Goal: Task Accomplishment & Management: Use online tool/utility

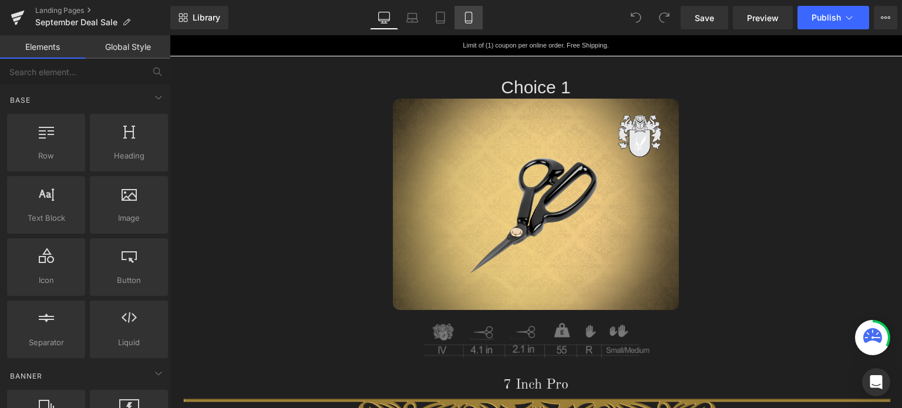
click at [470, 18] on icon at bounding box center [469, 18] width 12 height 12
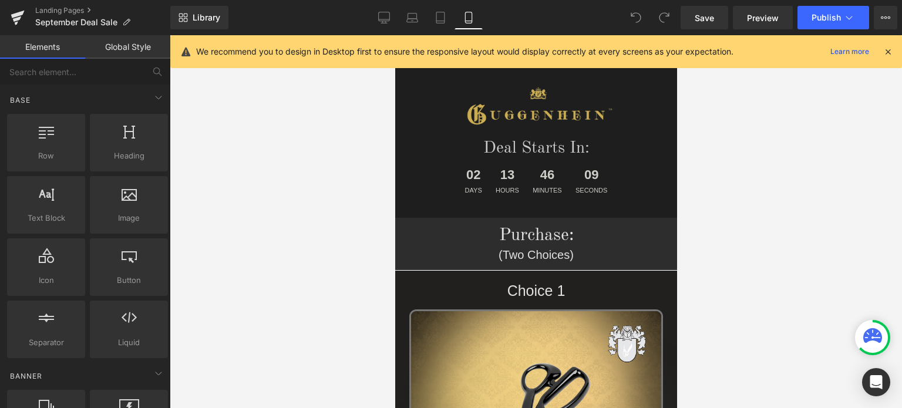
click at [887, 53] on icon at bounding box center [888, 51] width 11 height 11
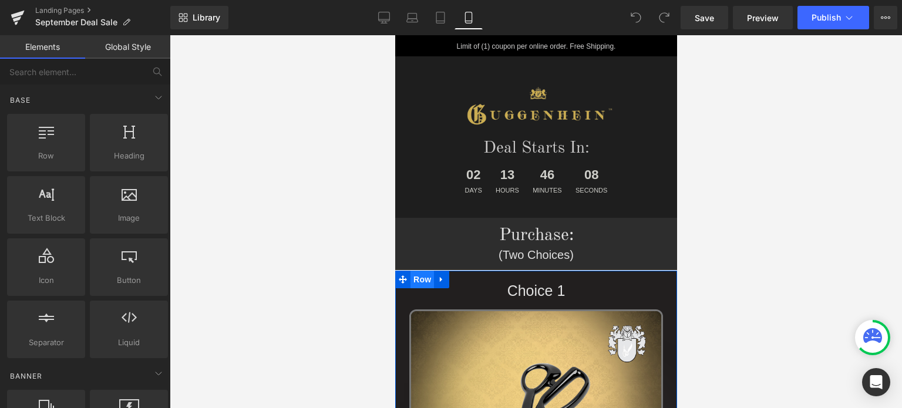
click at [418, 281] on span "Row" at bounding box center [421, 280] width 23 height 18
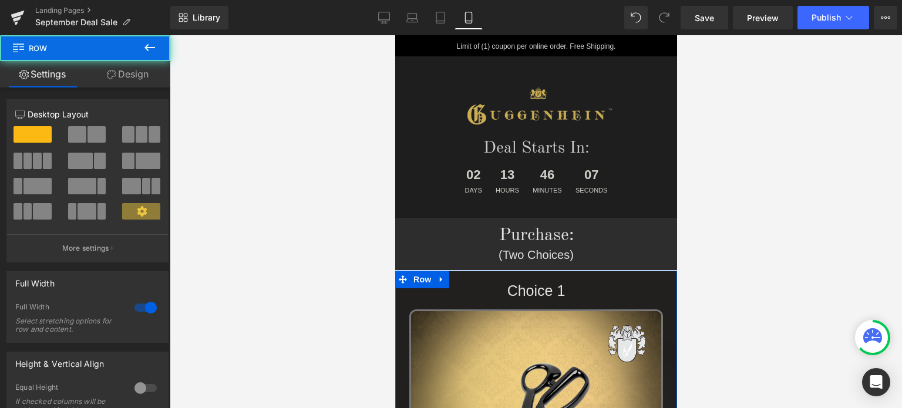
drag, startPoint x: 133, startPoint y: 73, endPoint x: 80, endPoint y: 129, distance: 76.4
click at [133, 73] on link "Design" at bounding box center [127, 74] width 85 height 26
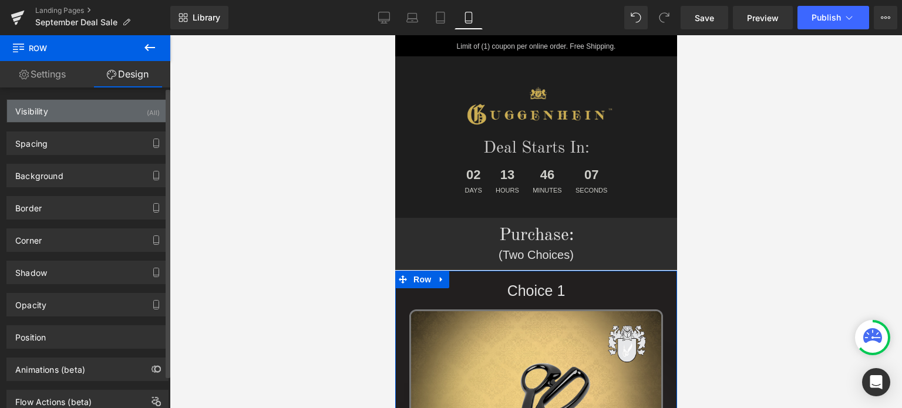
click at [96, 113] on div "Visibility (All)" at bounding box center [87, 111] width 161 height 22
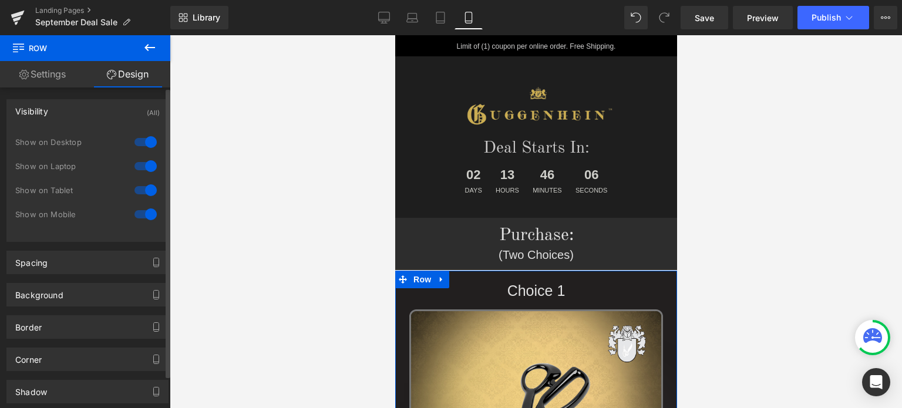
click at [148, 142] on div at bounding box center [146, 142] width 28 height 19
click at [144, 164] on div at bounding box center [146, 166] width 28 height 19
click at [142, 190] on div at bounding box center [146, 190] width 28 height 19
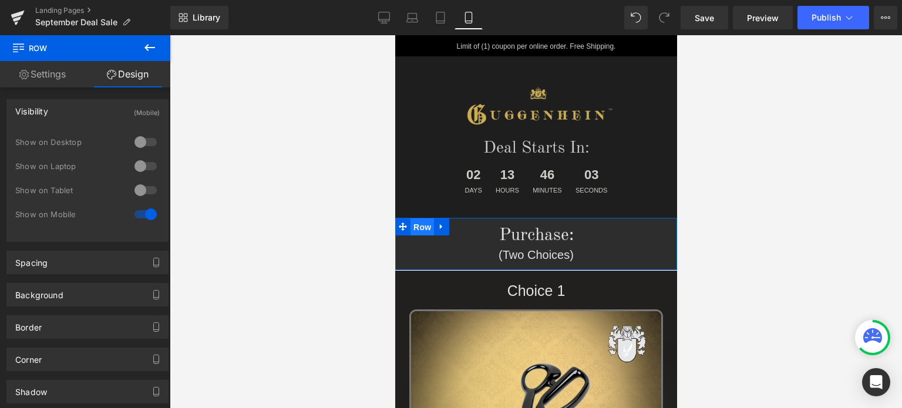
click at [418, 230] on span "Row" at bounding box center [421, 227] width 23 height 18
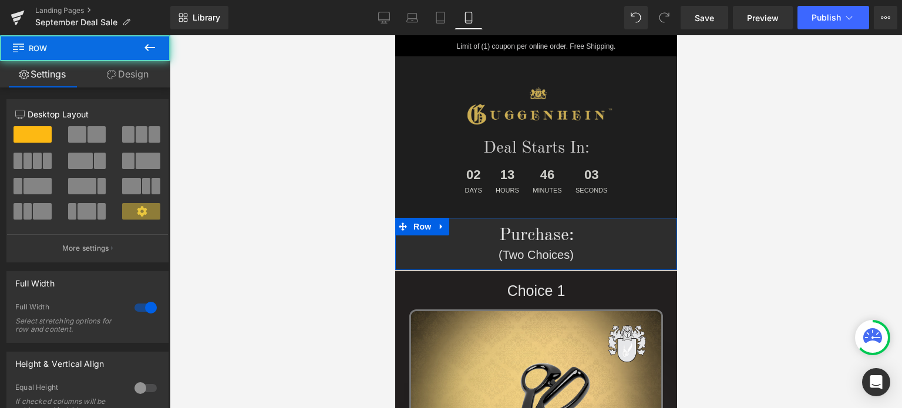
click at [142, 87] on link "Design" at bounding box center [127, 74] width 85 height 26
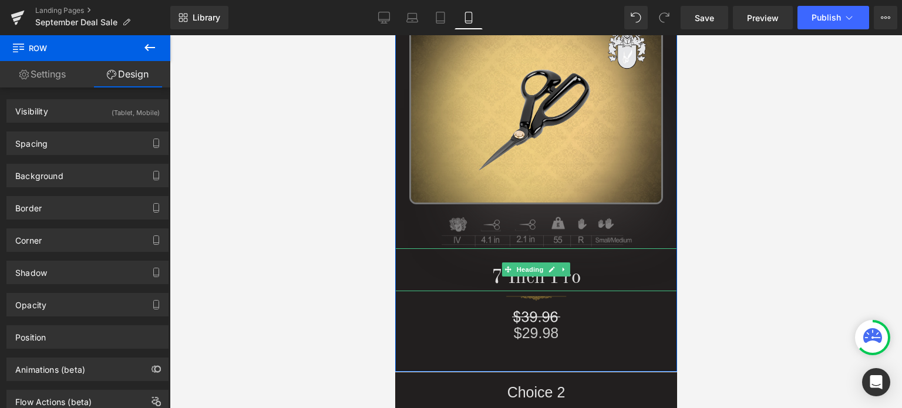
scroll to position [528, 0]
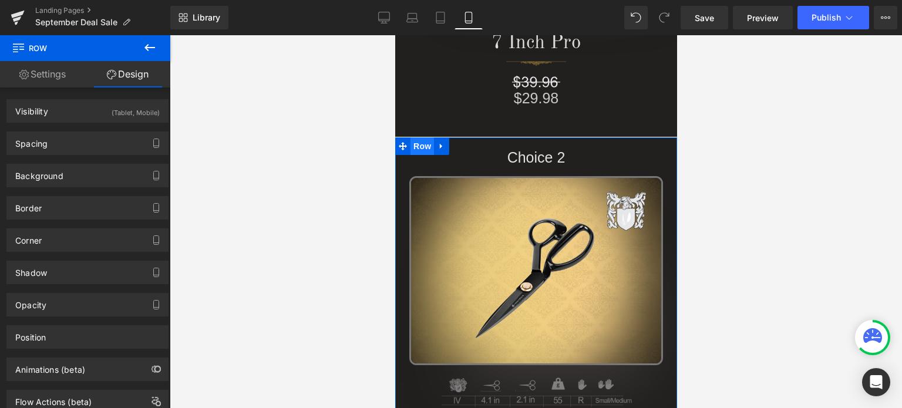
click at [416, 146] on span "Row" at bounding box center [421, 146] width 23 height 18
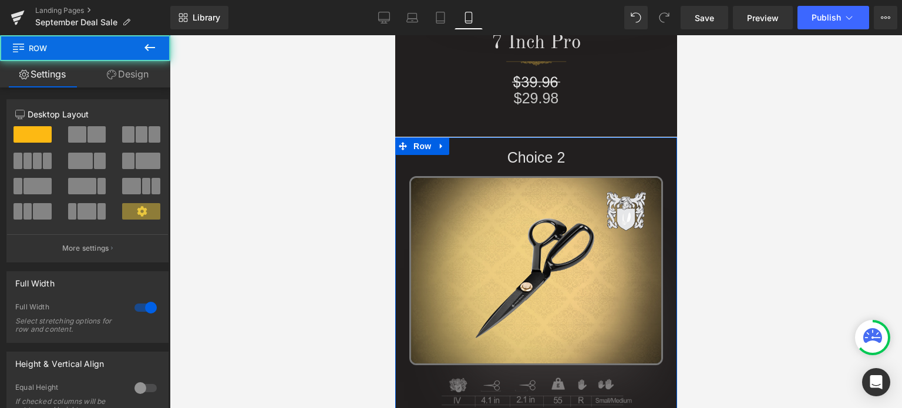
click at [142, 79] on link "Design" at bounding box center [127, 74] width 85 height 26
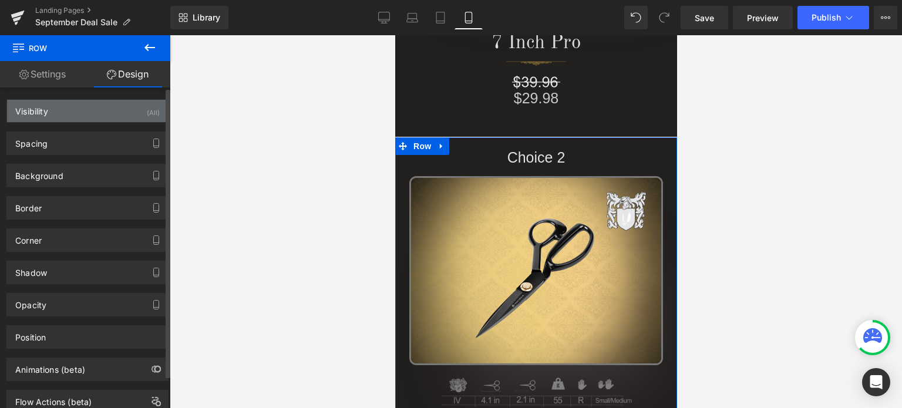
click at [113, 111] on div "Visibility (All)" at bounding box center [87, 111] width 161 height 22
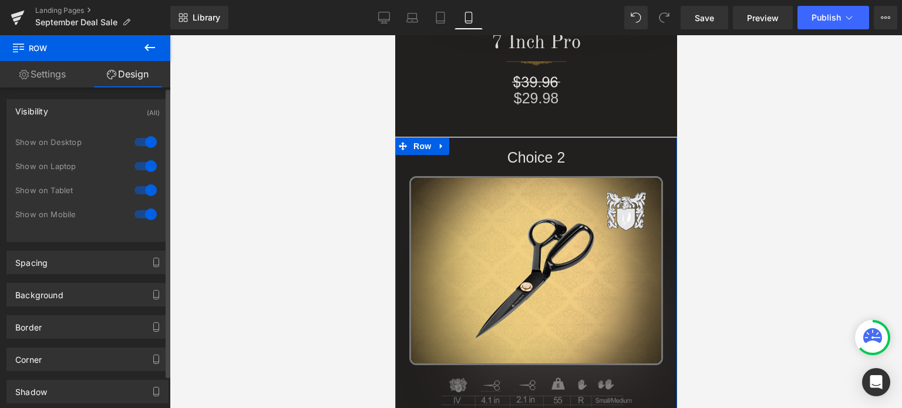
click at [146, 144] on div at bounding box center [146, 142] width 28 height 19
click at [146, 166] on div at bounding box center [146, 166] width 28 height 19
click at [142, 187] on div at bounding box center [146, 190] width 28 height 19
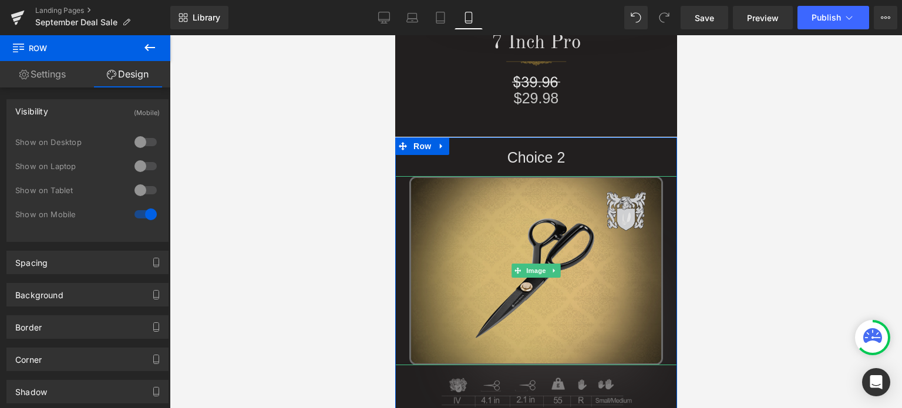
scroll to position [881, 0]
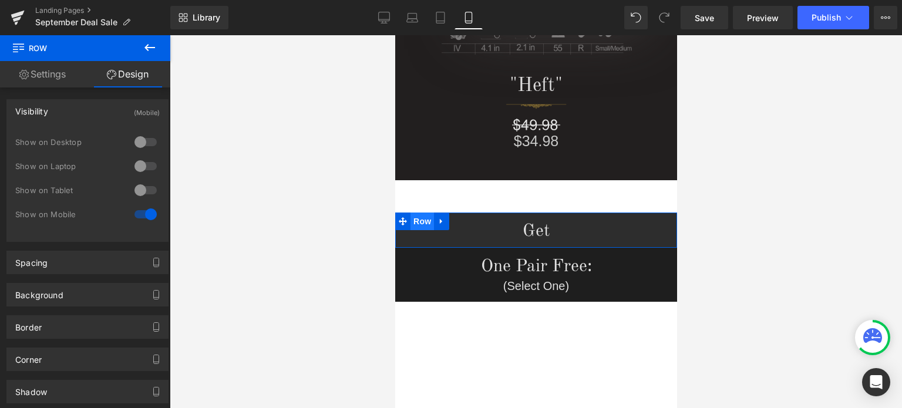
click at [424, 220] on span "Row" at bounding box center [421, 222] width 23 height 18
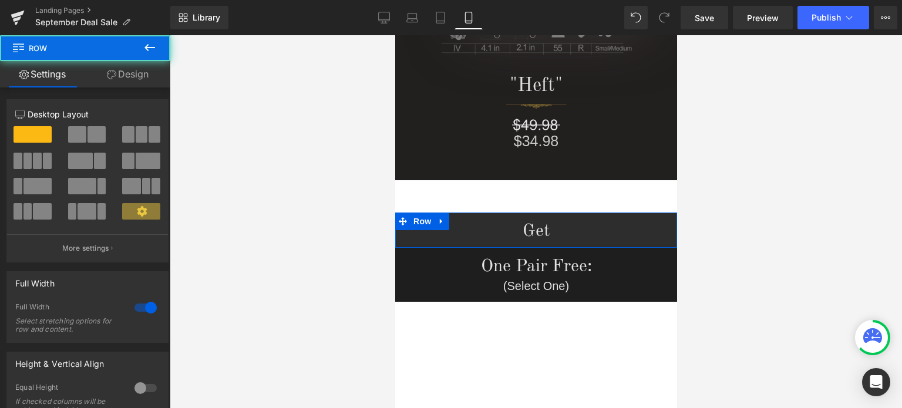
click at [133, 69] on link "Design" at bounding box center [127, 74] width 85 height 26
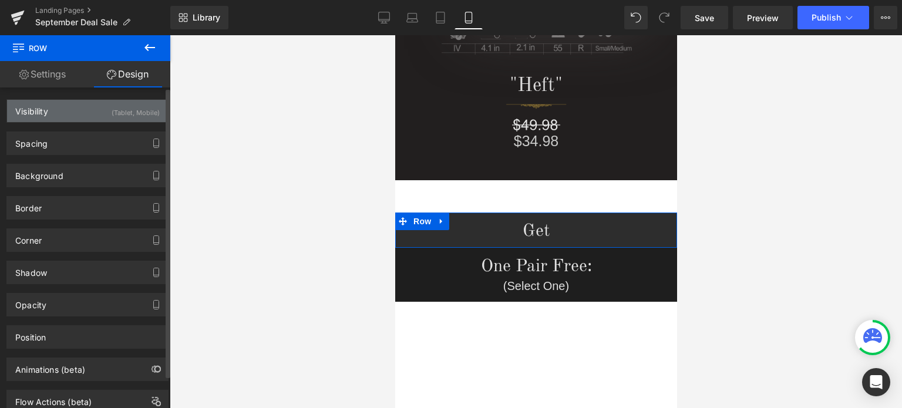
click at [116, 115] on div "(Tablet, Mobile)" at bounding box center [136, 109] width 48 height 19
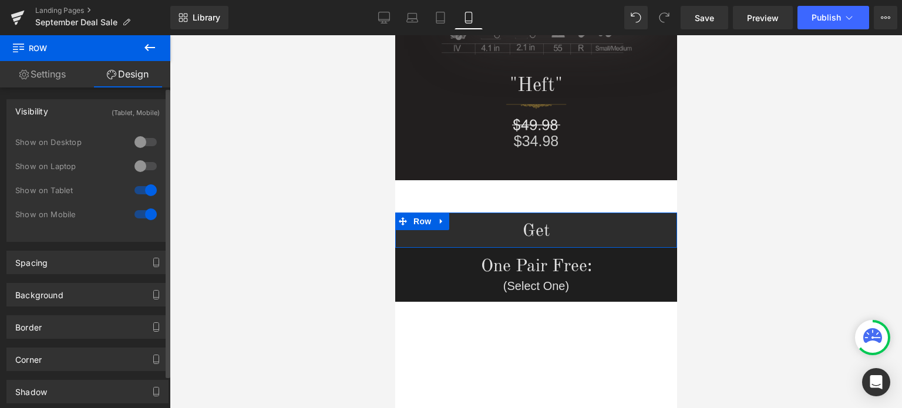
click at [101, 113] on div "Visibility (Tablet, Mobile)" at bounding box center [87, 111] width 161 height 22
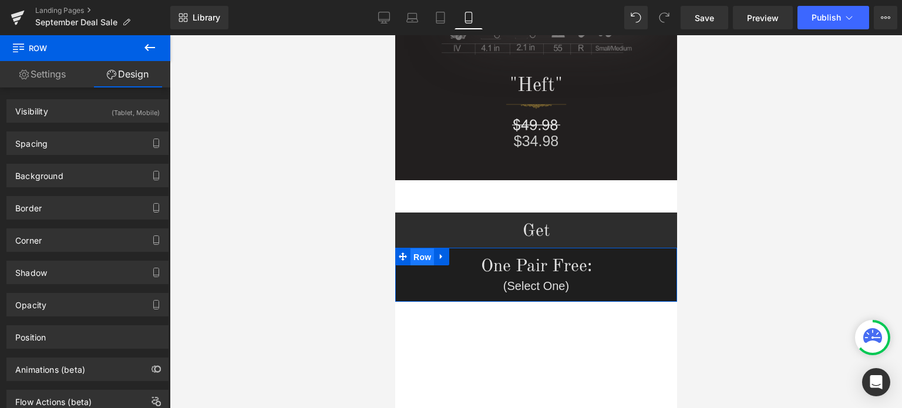
click at [416, 257] on span "Row" at bounding box center [421, 257] width 23 height 18
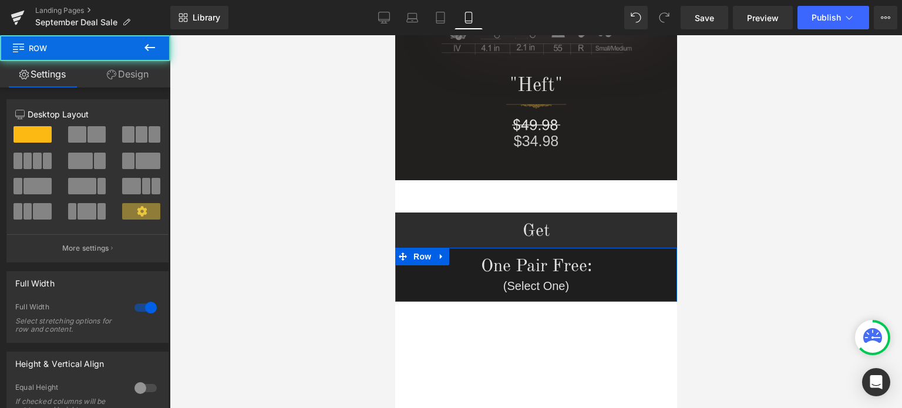
click at [134, 77] on link "Design" at bounding box center [127, 74] width 85 height 26
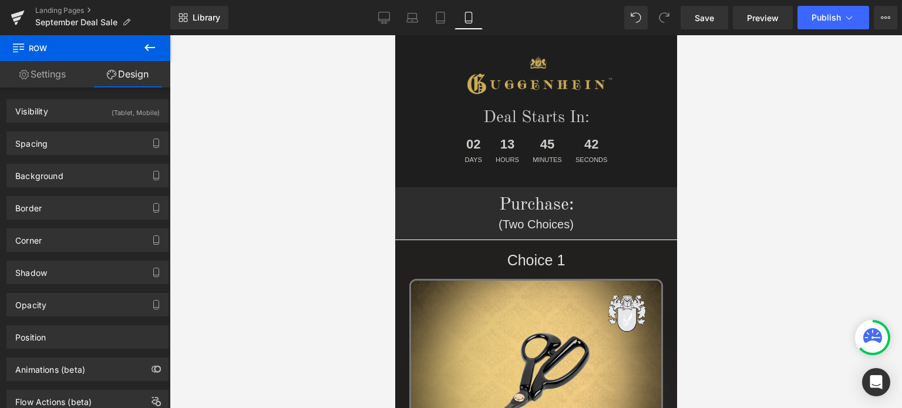
scroll to position [0, 0]
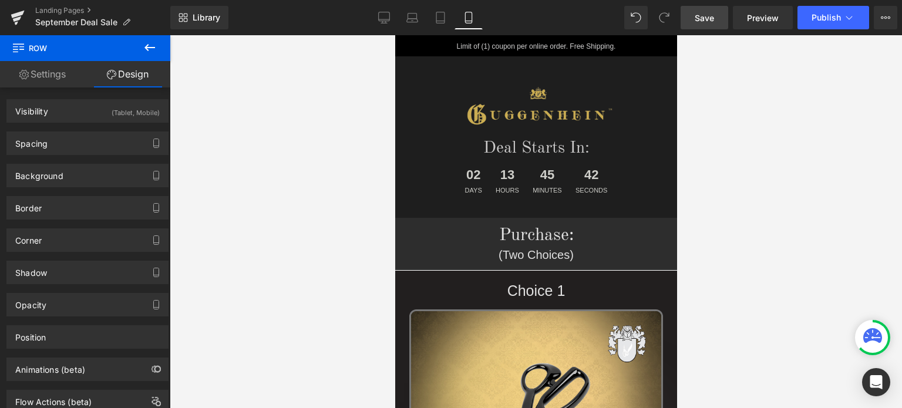
click at [711, 19] on span "Save" at bounding box center [704, 18] width 19 height 12
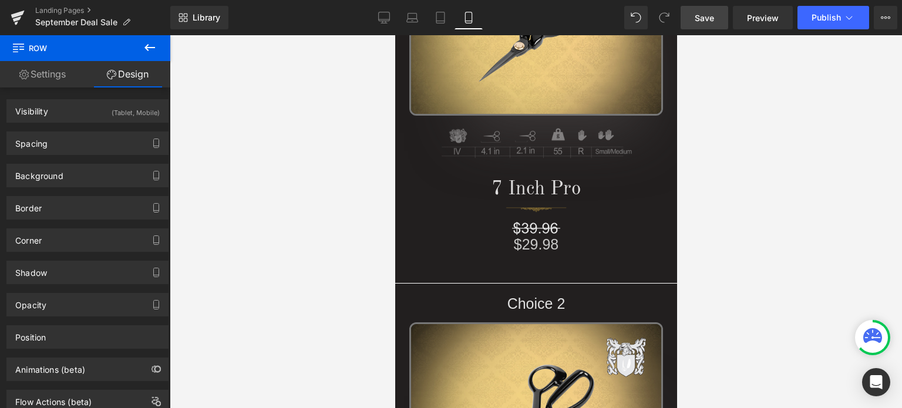
scroll to position [92, 0]
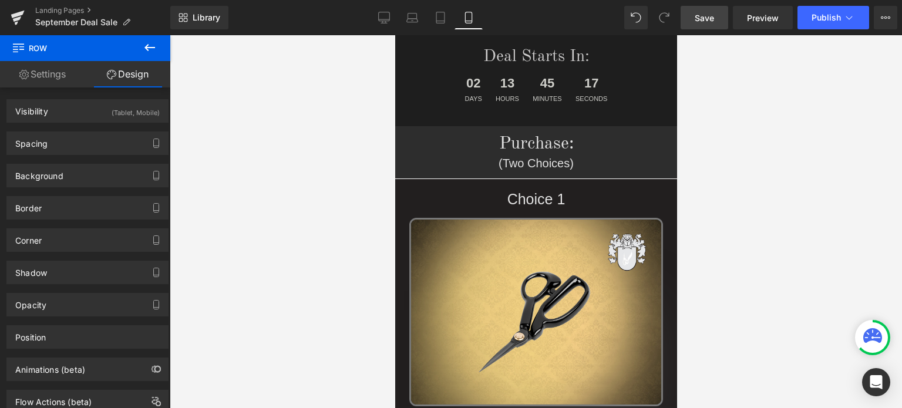
drag, startPoint x: 674, startPoint y: 62, endPoint x: 1187, endPoint y: 54, distance: 513.3
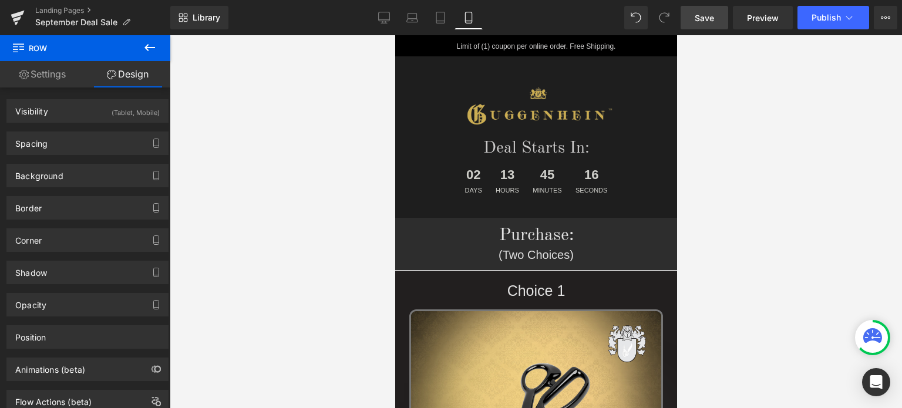
click at [708, 19] on span "Save" at bounding box center [704, 18] width 19 height 12
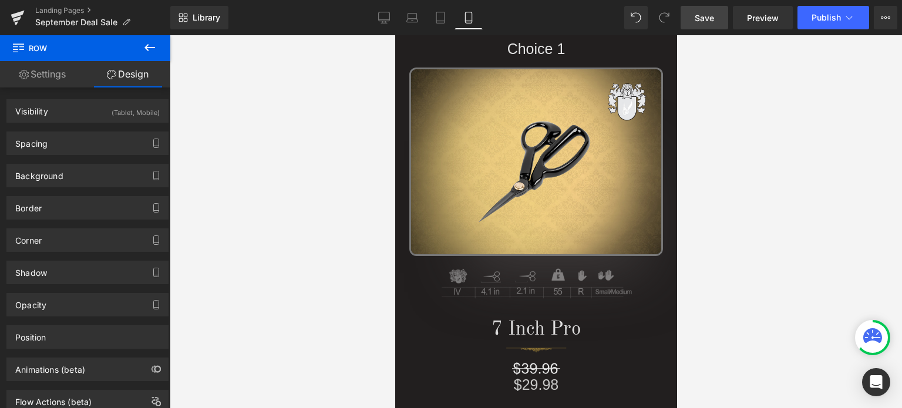
scroll to position [225, 0]
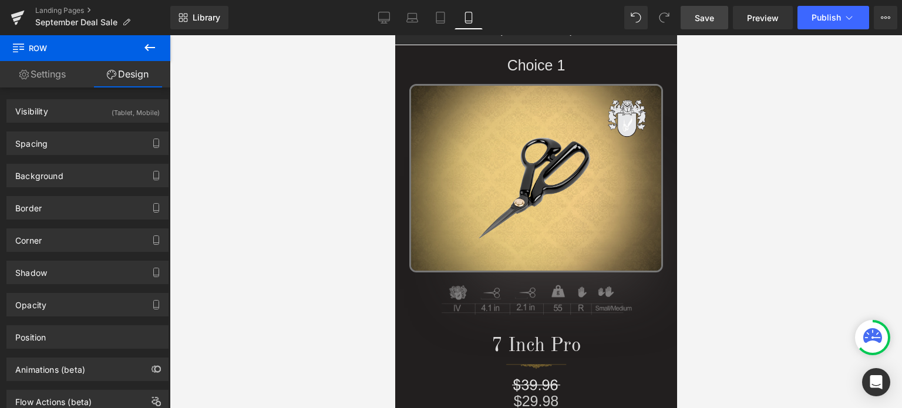
click at [707, 14] on span "Save" at bounding box center [704, 18] width 19 height 12
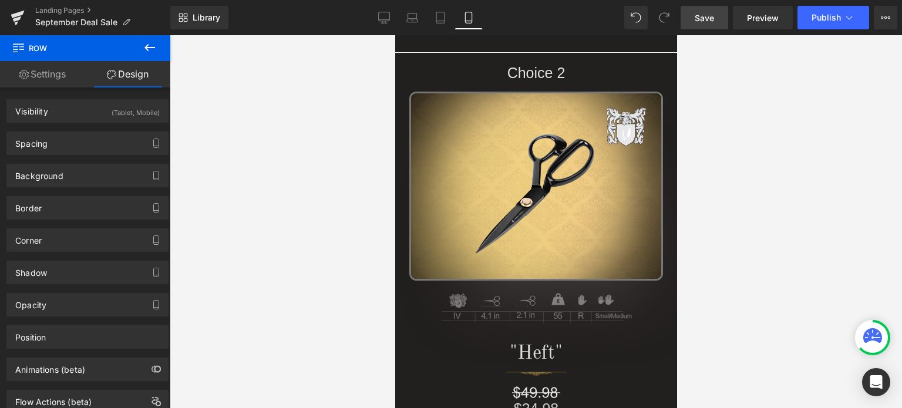
scroll to position [578, 0]
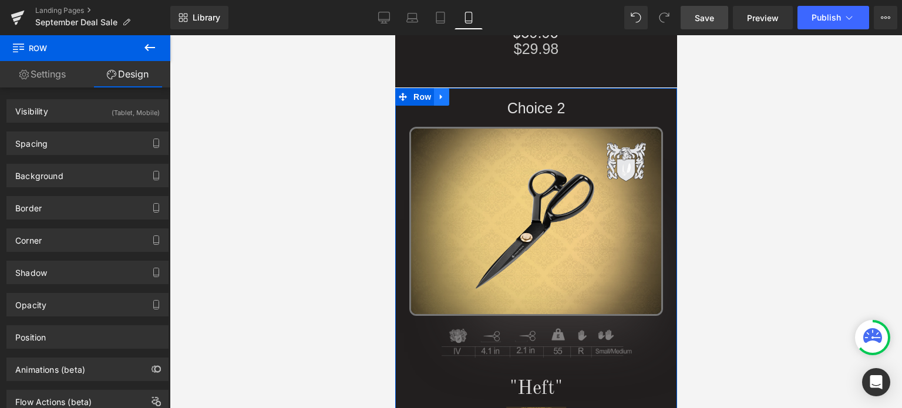
click at [439, 96] on icon at bounding box center [440, 97] width 2 height 5
click at [453, 97] on icon at bounding box center [456, 97] width 8 height 9
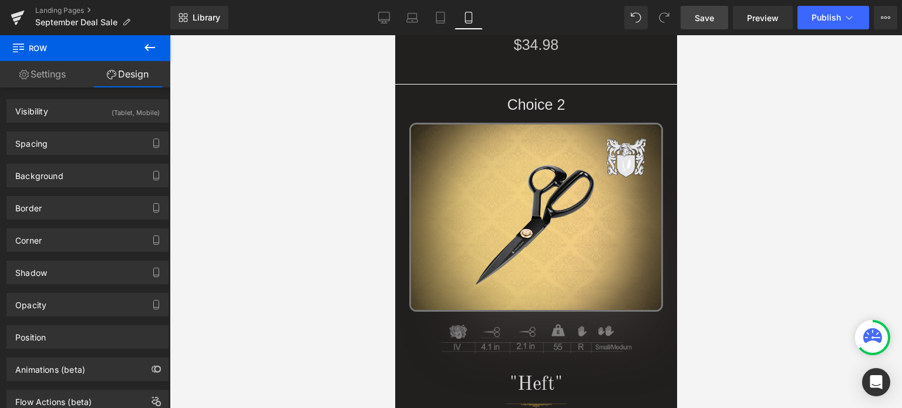
scroll to position [978, 0]
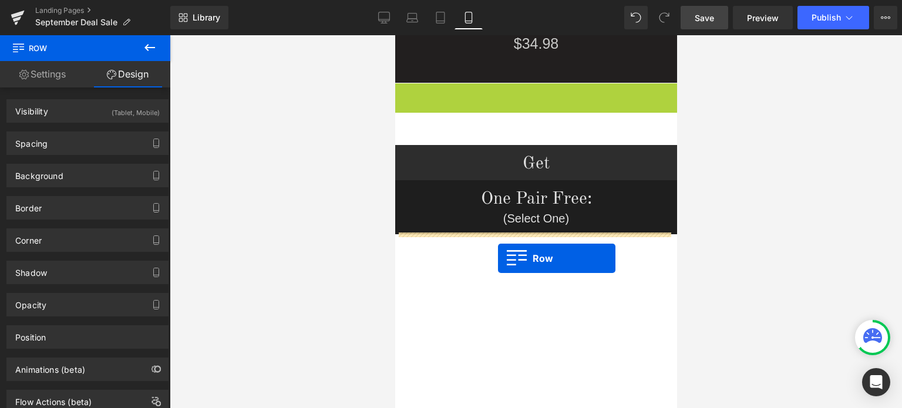
drag, startPoint x: 399, startPoint y: 89, endPoint x: 497, endPoint y: 258, distance: 195.8
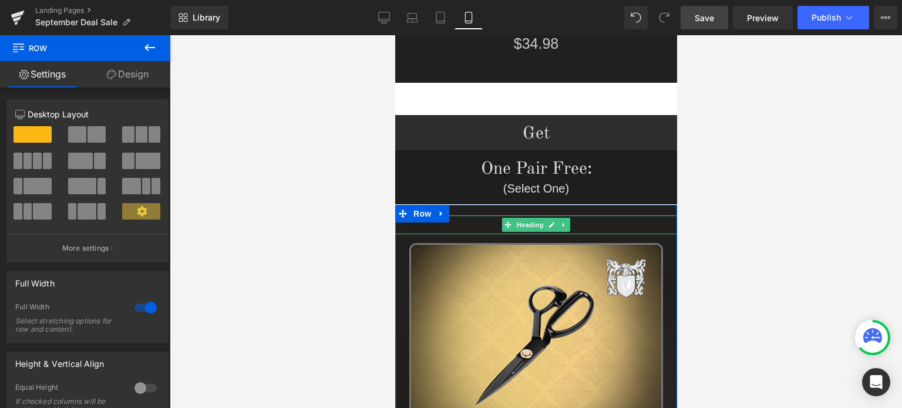
click at [574, 225] on h1 "Choice 2" at bounding box center [536, 225] width 282 height 19
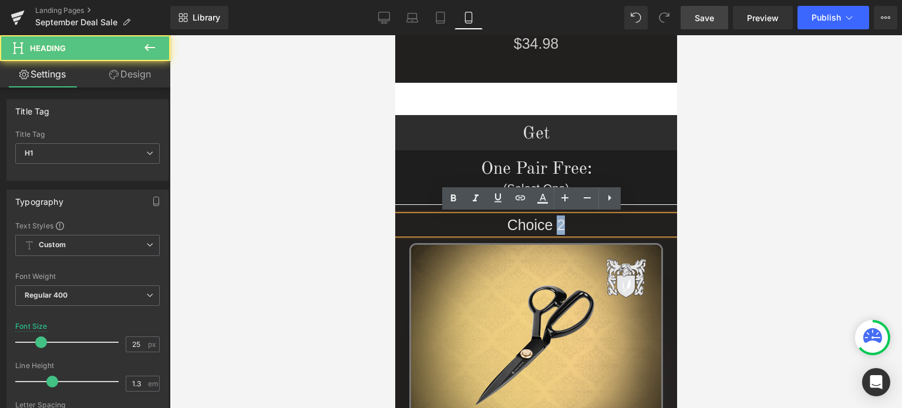
click at [560, 223] on h1 "Choice 2" at bounding box center [536, 225] width 282 height 19
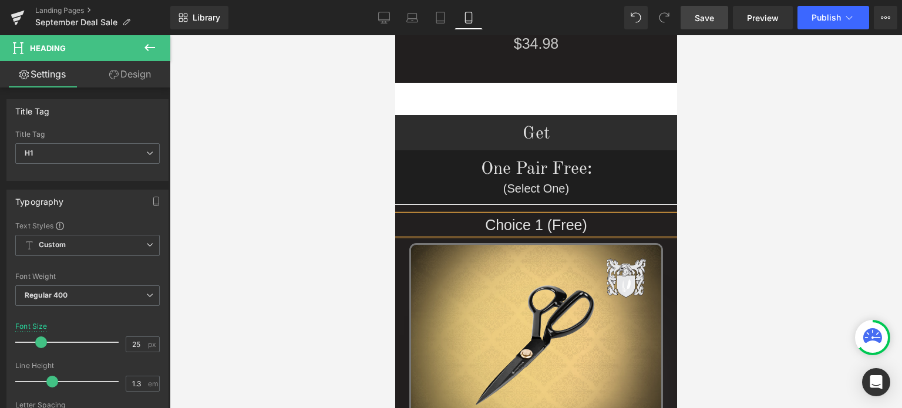
click at [793, 234] on div at bounding box center [536, 221] width 732 height 373
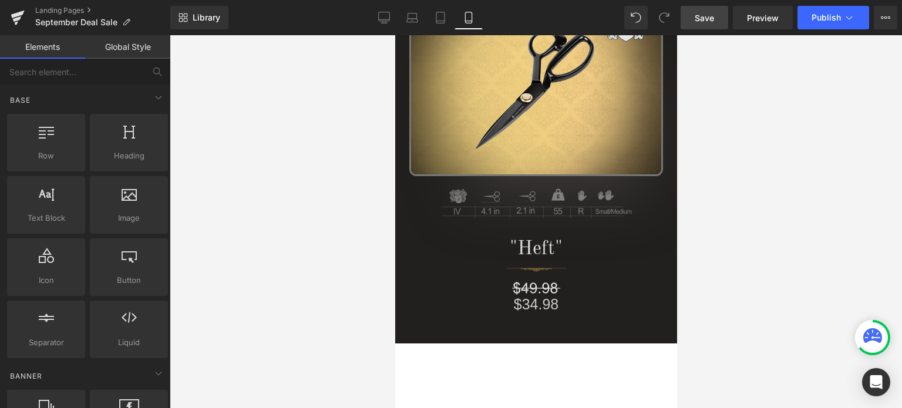
scroll to position [1238, 0]
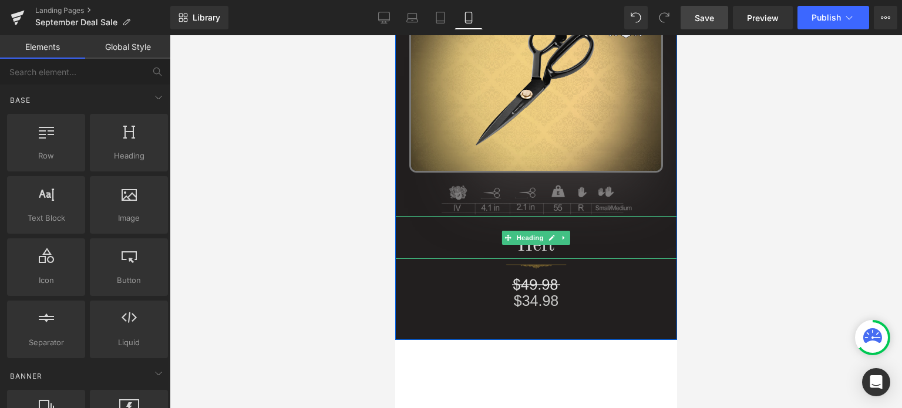
click at [580, 247] on h1 ""Heft"" at bounding box center [536, 246] width 282 height 25
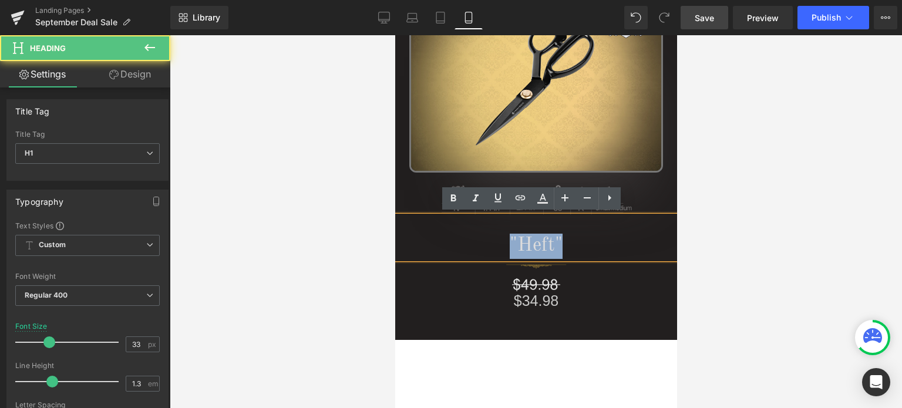
drag, startPoint x: 564, startPoint y: 240, endPoint x: 504, endPoint y: 243, distance: 60.0
click at [504, 243] on h1 ""Heft"" at bounding box center [536, 246] width 282 height 25
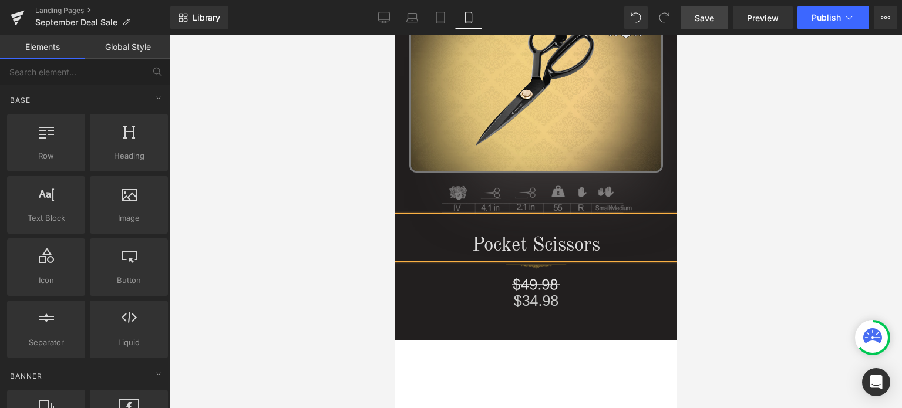
click at [739, 230] on div at bounding box center [536, 221] width 732 height 373
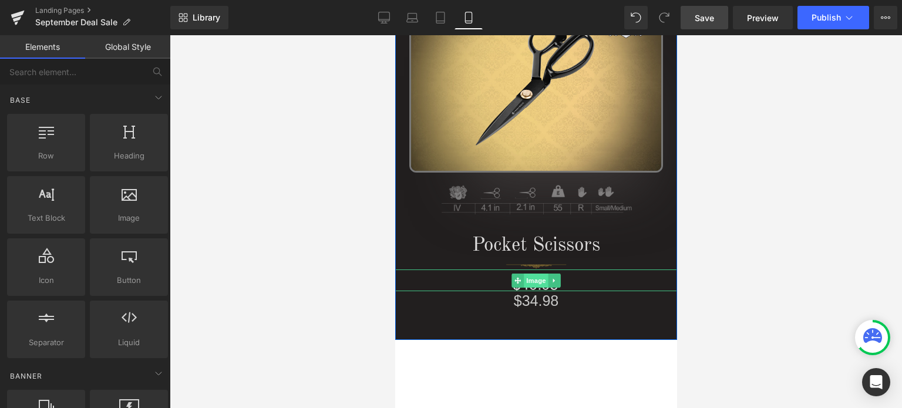
click at [530, 280] on span "Image" at bounding box center [535, 281] width 25 height 14
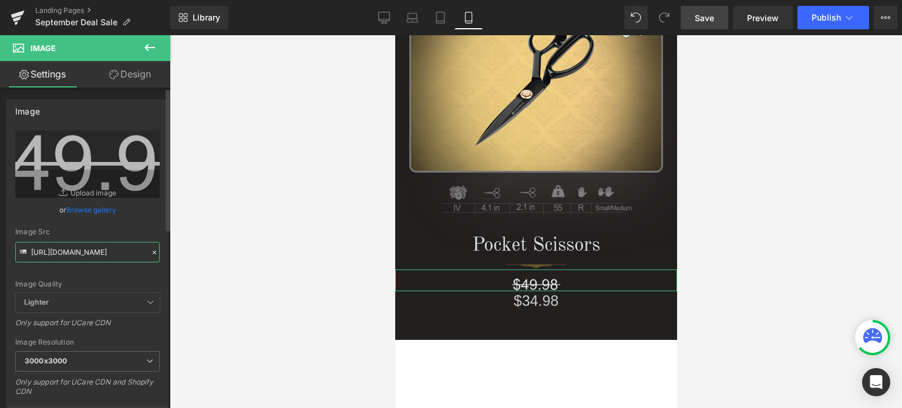
click at [69, 248] on input "[URL][DOMAIN_NAME]" at bounding box center [87, 252] width 144 height 21
paste input "3.svg?v=1758753265"
type input "[URL][DOMAIN_NAME]"
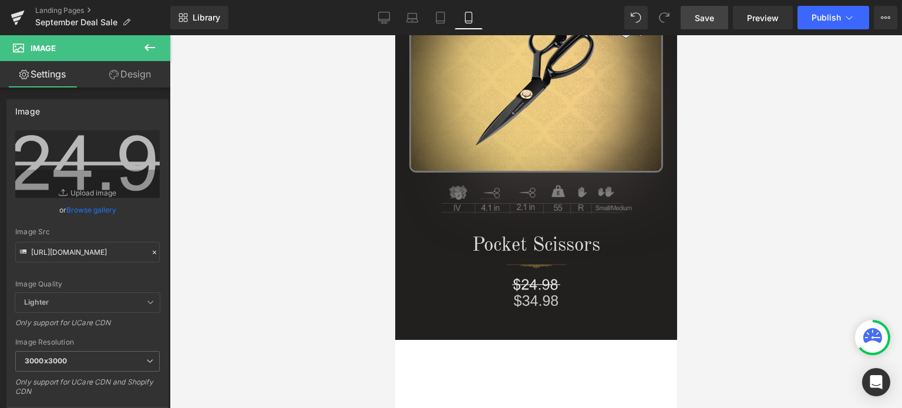
click at [734, 205] on div at bounding box center [536, 221] width 732 height 373
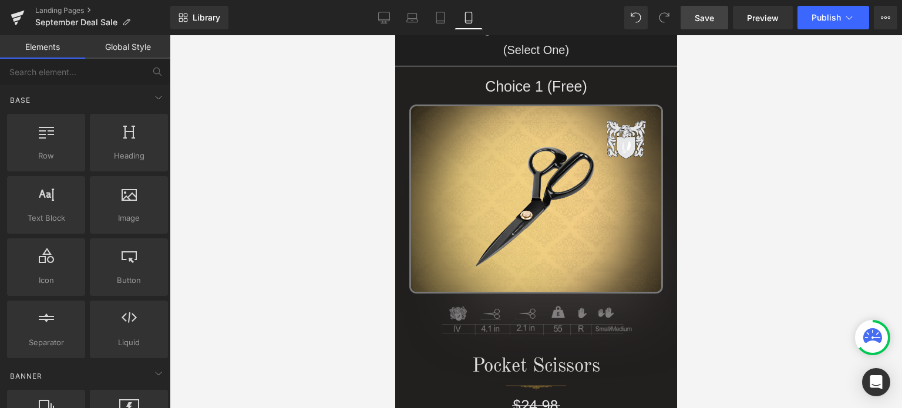
scroll to position [1092, 0]
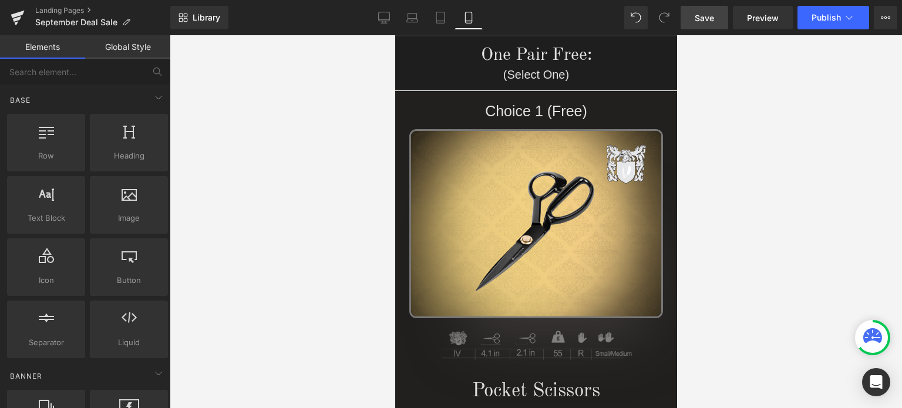
drag, startPoint x: 671, startPoint y: 137, endPoint x: 1071, endPoint y: 163, distance: 400.7
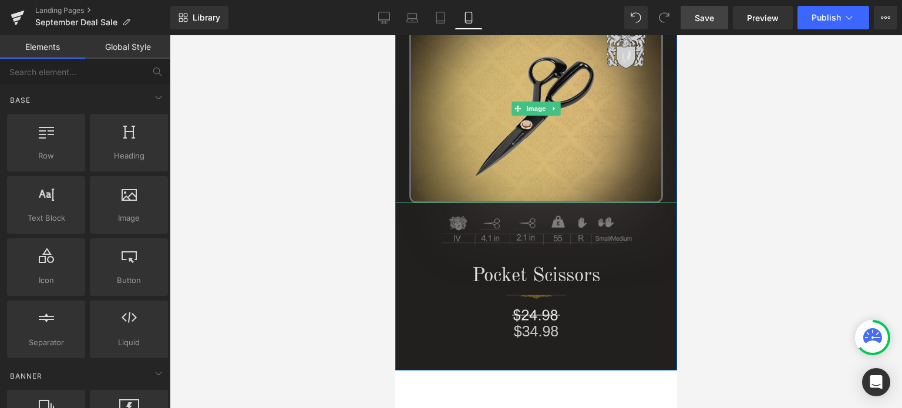
scroll to position [1268, 0]
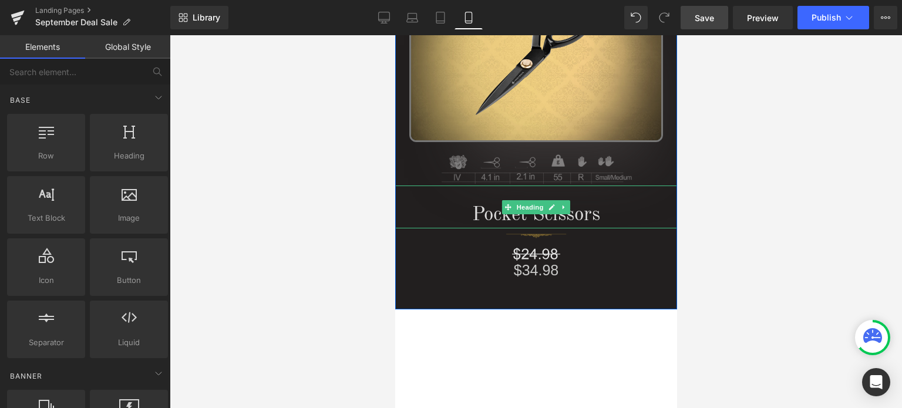
click at [592, 214] on h1 "Pocket Scissors" at bounding box center [536, 215] width 282 height 25
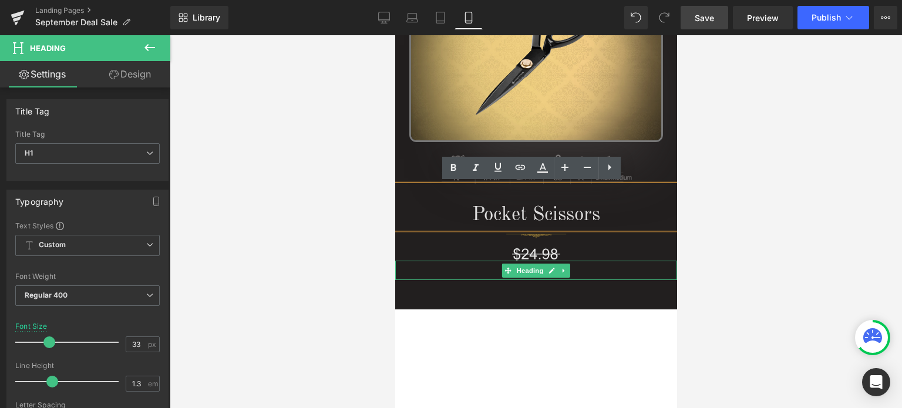
click at [594, 273] on h1 "$34.98" at bounding box center [536, 270] width 282 height 19
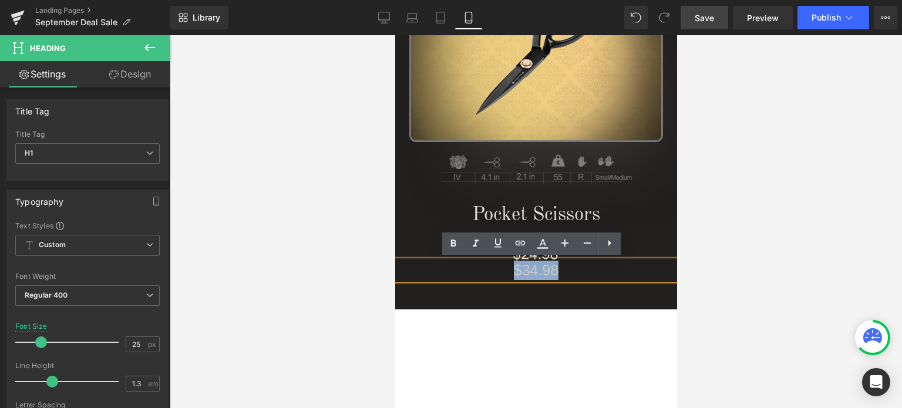
drag, startPoint x: 560, startPoint y: 268, endPoint x: 493, endPoint y: 270, distance: 67.0
click at [493, 270] on h1 "$34.98" at bounding box center [536, 270] width 282 height 19
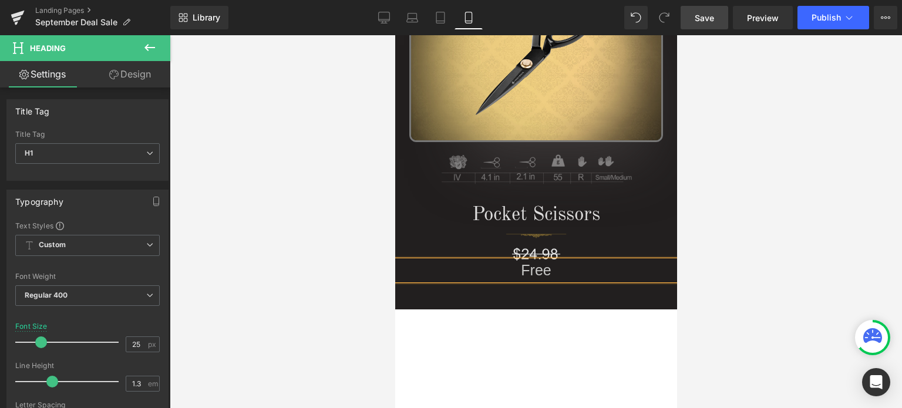
click at [835, 247] on div at bounding box center [536, 221] width 732 height 373
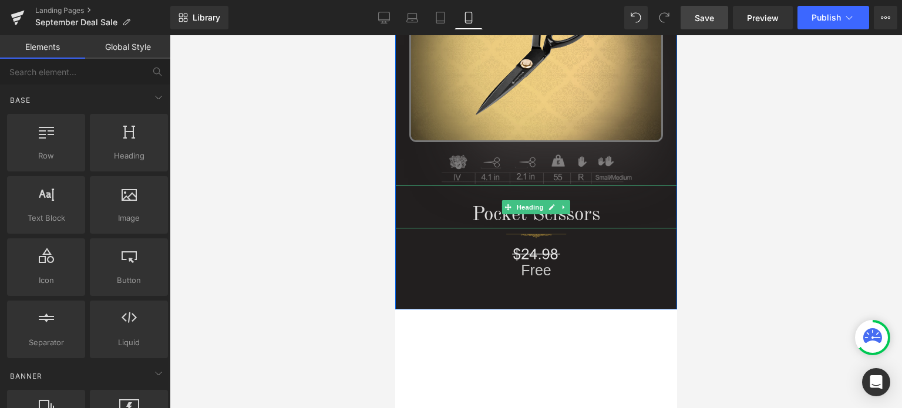
click at [580, 214] on h1 "Pocket Scissors" at bounding box center [536, 215] width 282 height 25
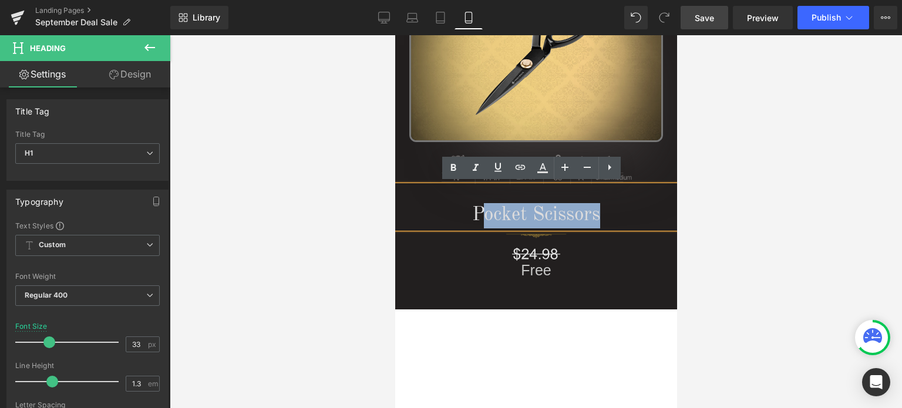
drag, startPoint x: 478, startPoint y: 213, endPoint x: 612, endPoint y: 214, distance: 133.9
click at [612, 214] on h1 "Pocket Scissors" at bounding box center [536, 215] width 282 height 25
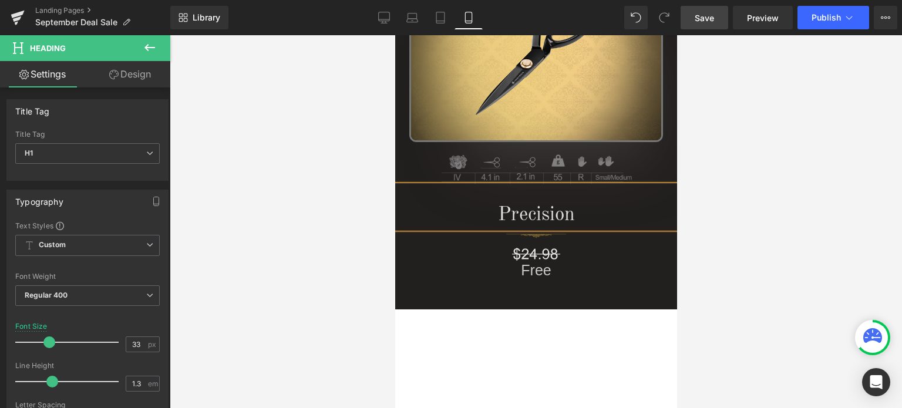
click at [767, 220] on div at bounding box center [536, 221] width 732 height 373
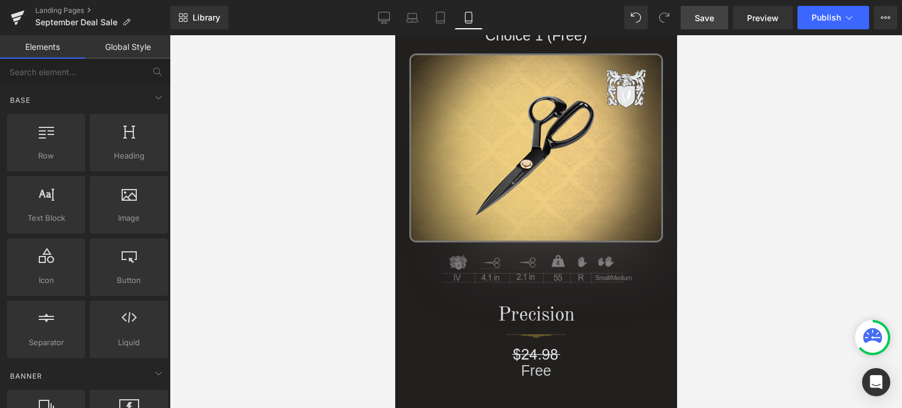
scroll to position [1092, 0]
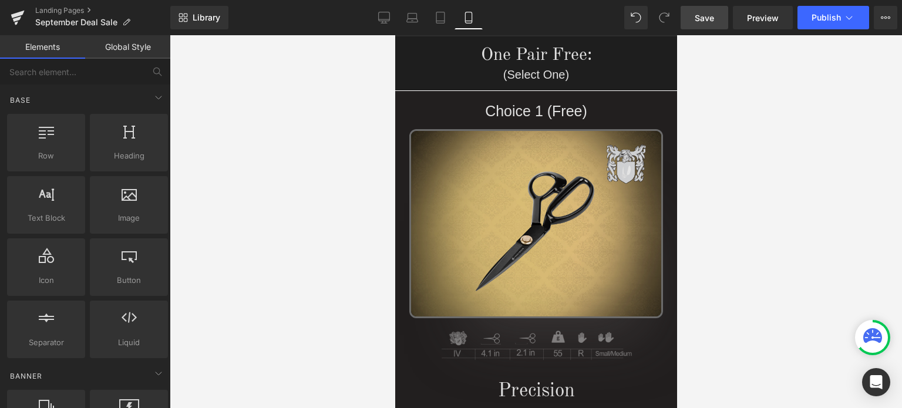
click at [520, 215] on img at bounding box center [536, 223] width 254 height 189
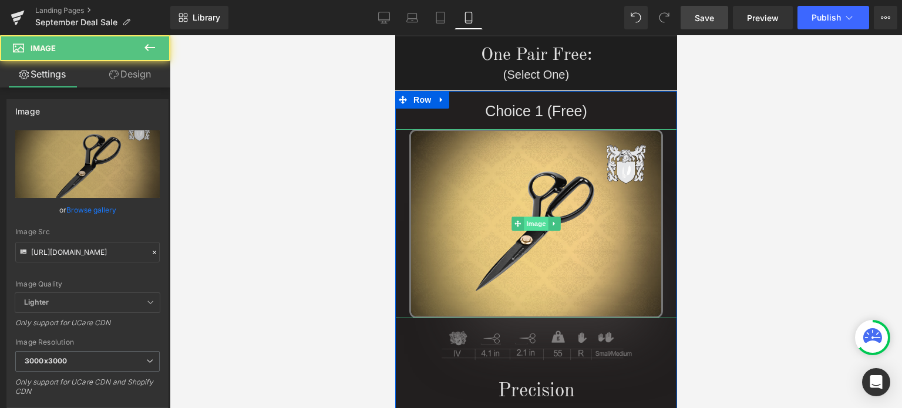
click at [534, 223] on span "Image" at bounding box center [535, 224] width 25 height 14
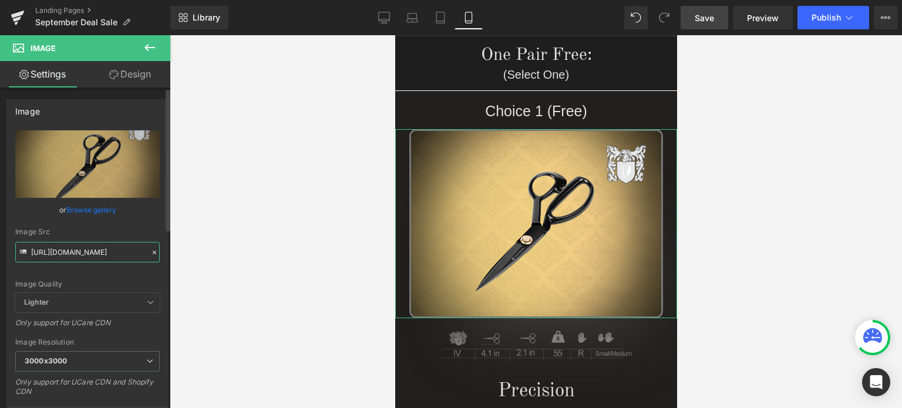
click at [85, 257] on input "[URL][DOMAIN_NAME]" at bounding box center [87, 252] width 144 height 21
paste input "3_c524351d-6254-4bf1-ad8f-7c2b91898d6f.jpg?v=1758753422"
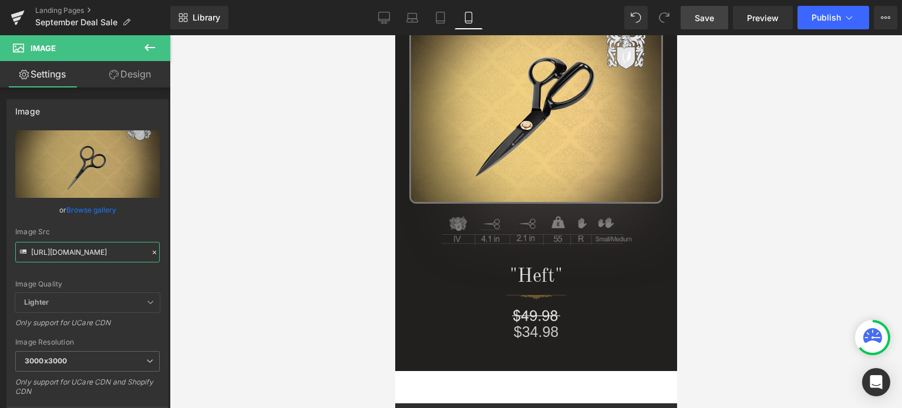
scroll to position [621, 0]
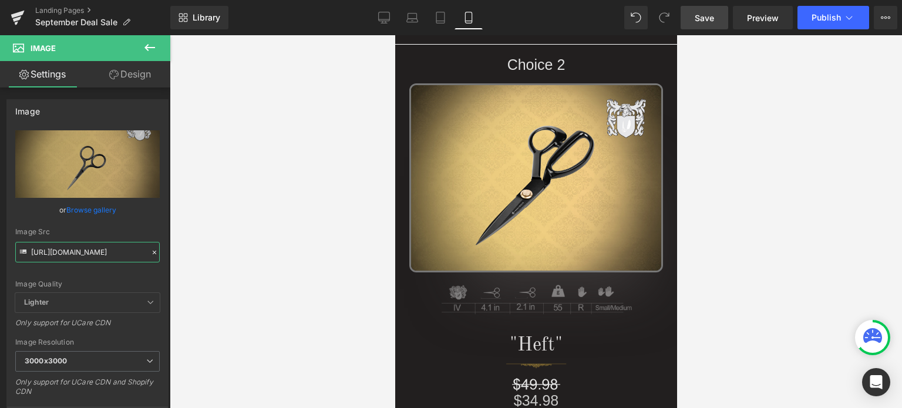
drag, startPoint x: 673, startPoint y: 128, endPoint x: 1076, endPoint y: 133, distance: 402.9
type input "[URL][DOMAIN_NAME]"
click at [708, 18] on span "Save" at bounding box center [704, 18] width 19 height 12
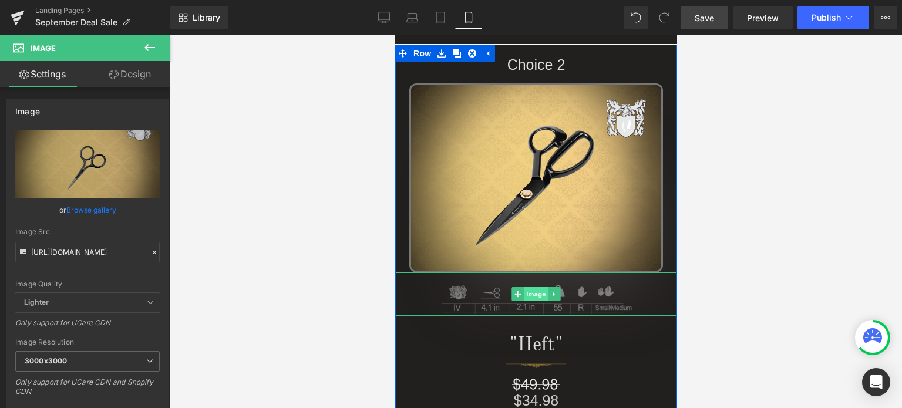
click at [533, 297] on span "Image" at bounding box center [535, 294] width 25 height 14
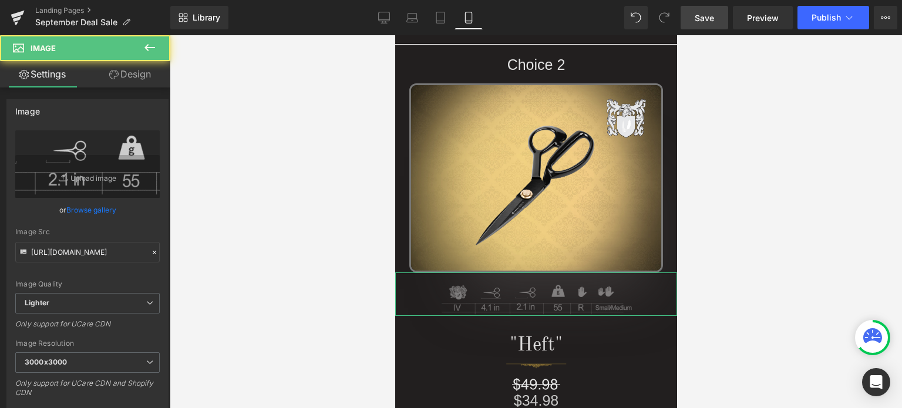
click at [133, 73] on link "Design" at bounding box center [129, 74] width 85 height 26
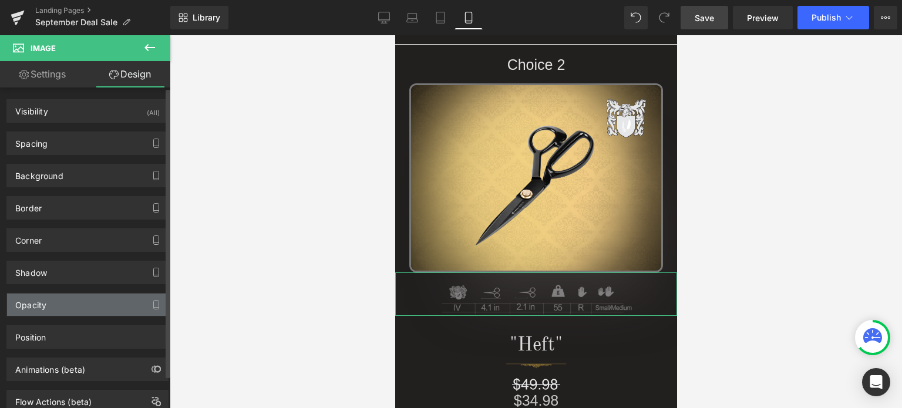
click at [68, 308] on div "Opacity" at bounding box center [87, 305] width 161 height 22
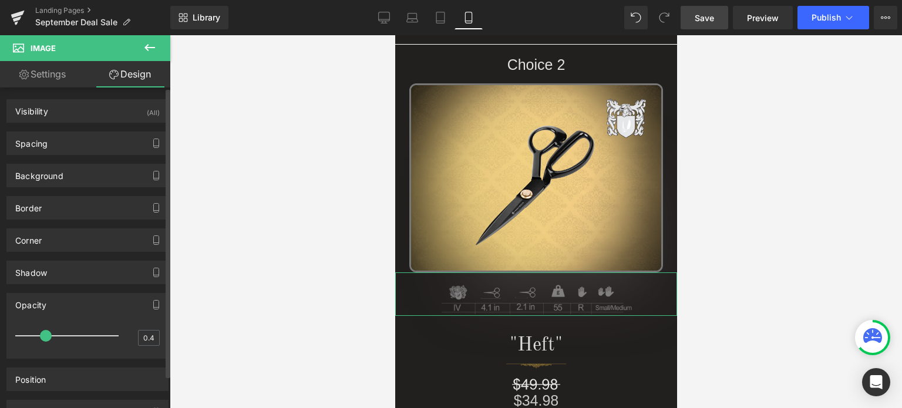
type input "0.5"
drag, startPoint x: 43, startPoint y: 334, endPoint x: 54, endPoint y: 334, distance: 10.6
click at [54, 334] on span at bounding box center [58, 336] width 12 height 12
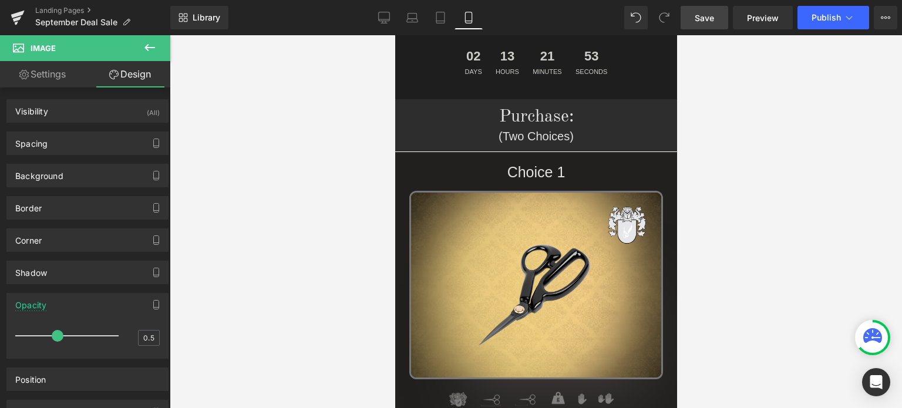
scroll to position [321, 0]
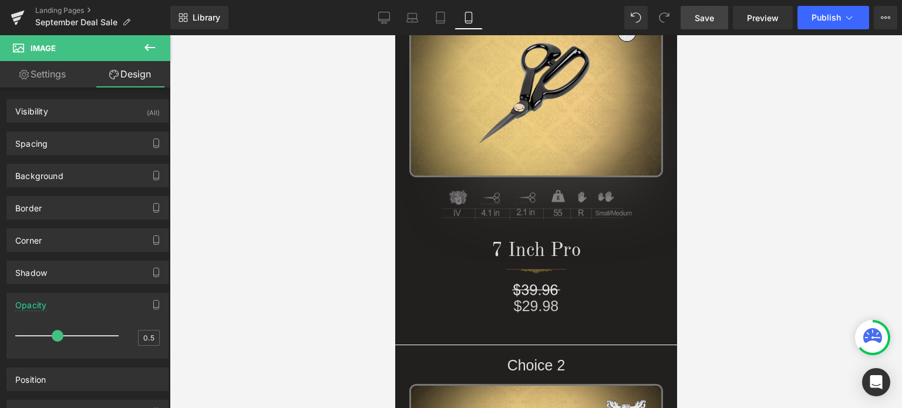
drag, startPoint x: 673, startPoint y: 99, endPoint x: 1072, endPoint y: 115, distance: 399.6
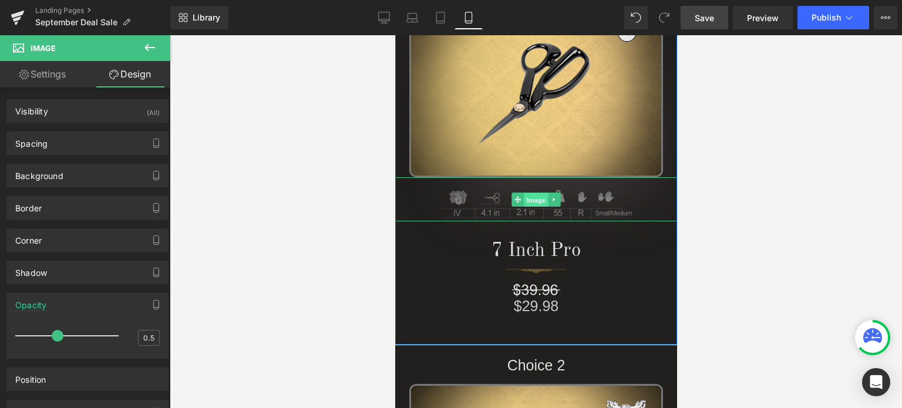
click at [536, 197] on span "Image" at bounding box center [535, 200] width 25 height 14
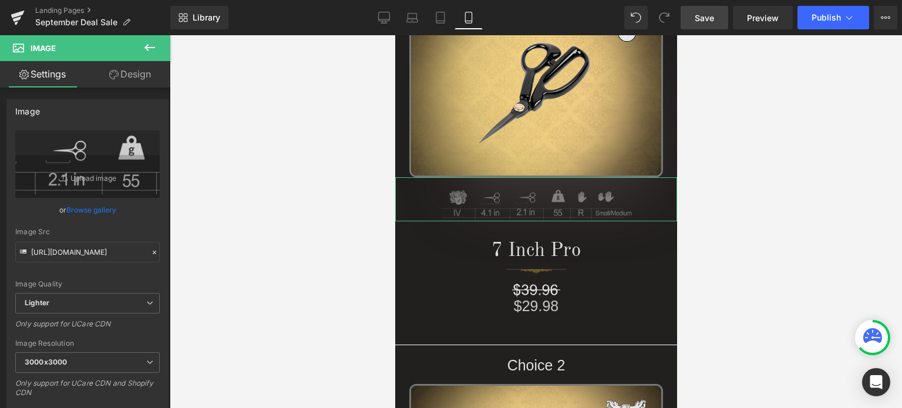
drag, startPoint x: 136, startPoint y: 74, endPoint x: 41, endPoint y: 299, distance: 244.2
click at [136, 74] on link "Design" at bounding box center [129, 74] width 85 height 26
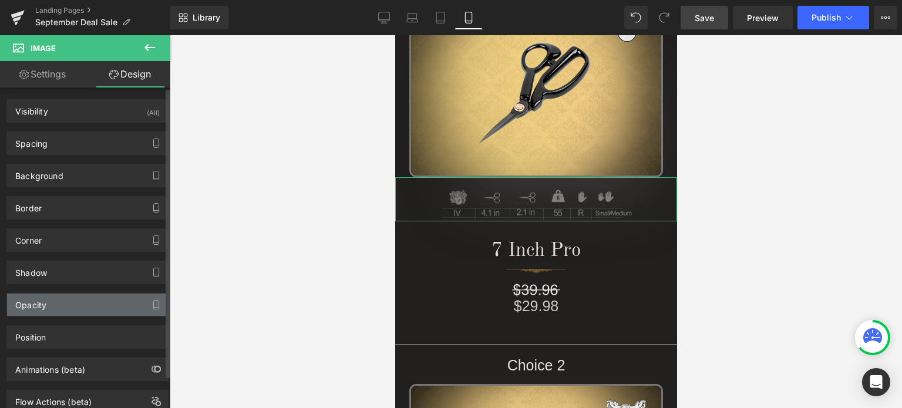
click at [61, 305] on div "Opacity" at bounding box center [87, 305] width 161 height 22
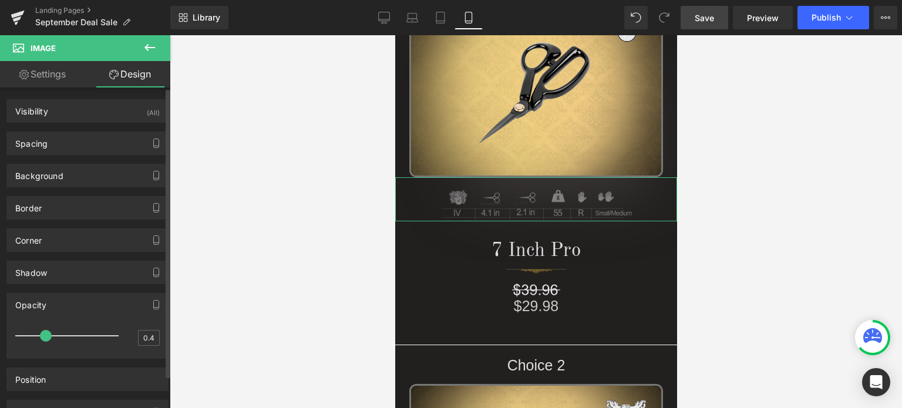
click at [50, 337] on div at bounding box center [69, 335] width 97 height 23
type input "0.5"
drag, startPoint x: 43, startPoint y: 335, endPoint x: 51, endPoint y: 335, distance: 7.6
click at [52, 335] on span at bounding box center [58, 336] width 12 height 12
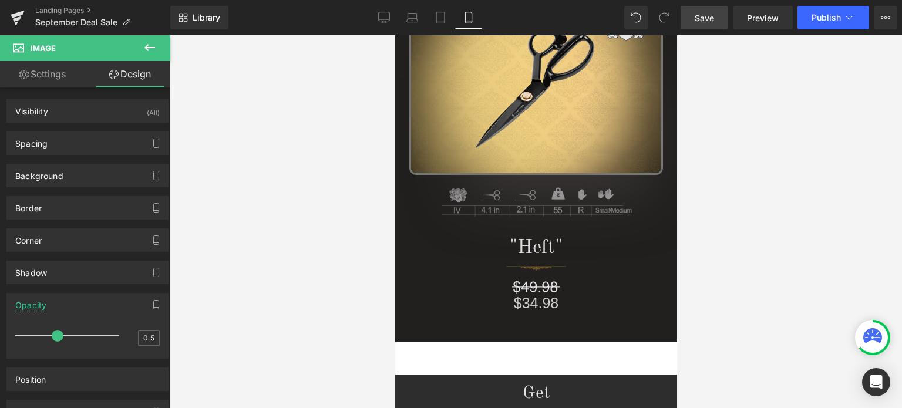
scroll to position [1227, 0]
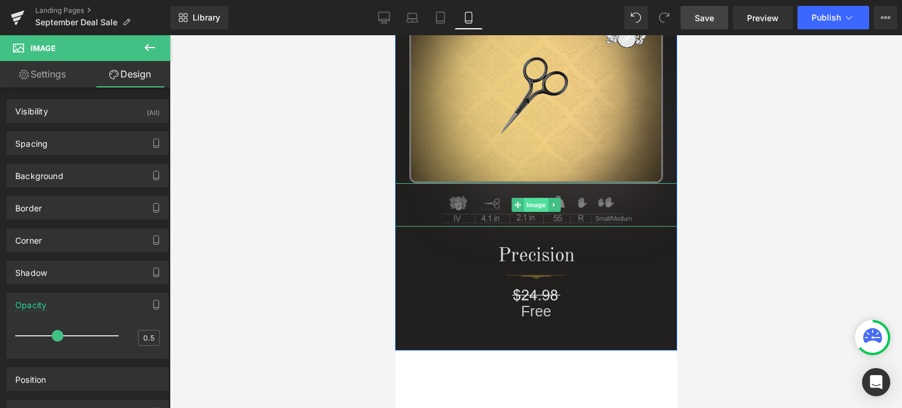
click at [528, 202] on span "Image" at bounding box center [535, 205] width 25 height 14
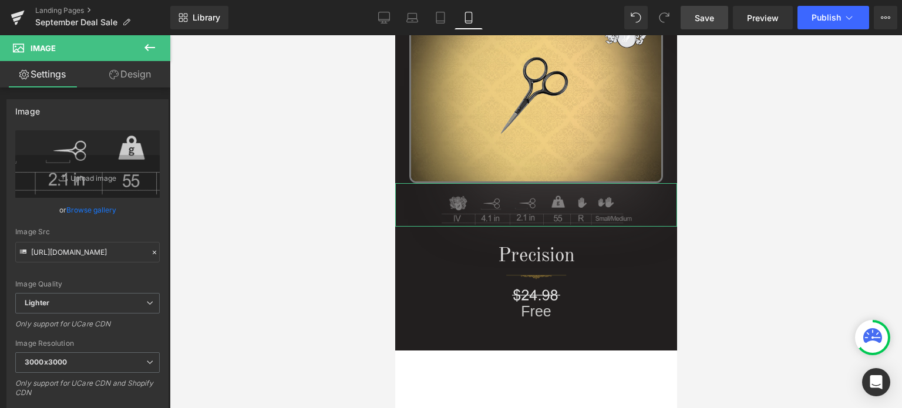
click at [130, 73] on link "Design" at bounding box center [129, 74] width 85 height 26
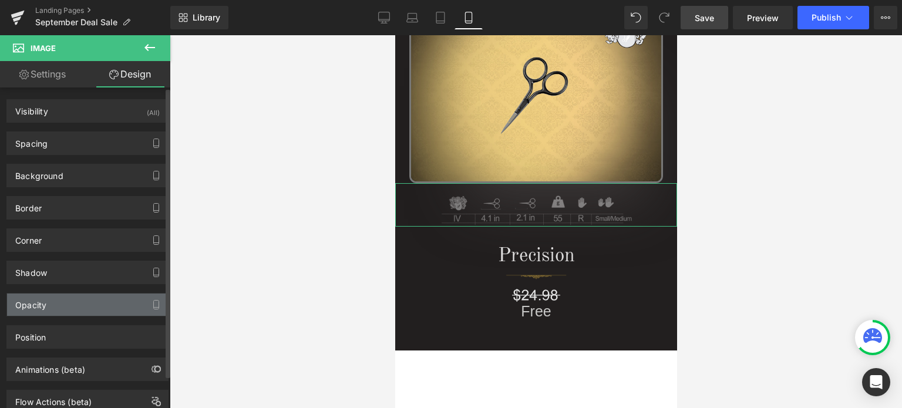
click at [58, 301] on div "Opacity" at bounding box center [87, 305] width 161 height 22
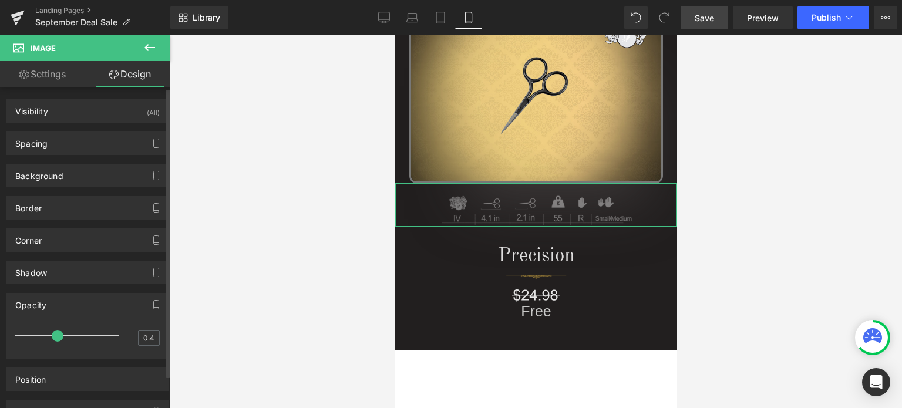
type input "0.5"
drag, startPoint x: 45, startPoint y: 336, endPoint x: 53, endPoint y: 336, distance: 8.8
click at [53, 336] on span at bounding box center [58, 336] width 12 height 12
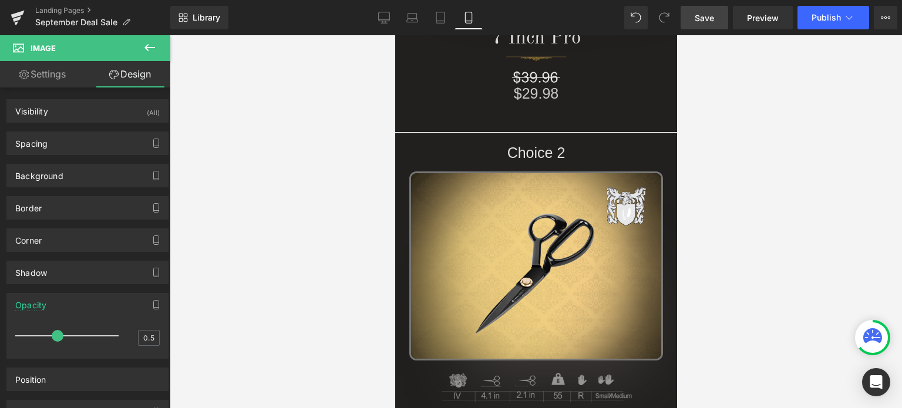
scroll to position [0, 0]
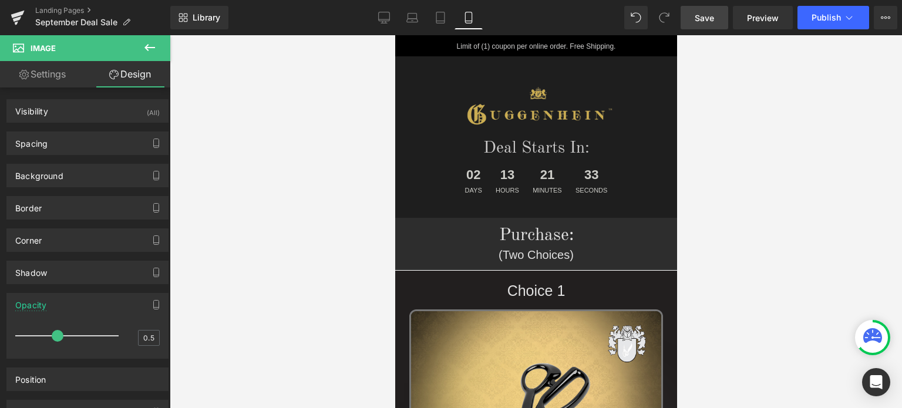
drag, startPoint x: 673, startPoint y: 136, endPoint x: 1082, endPoint y: 79, distance: 412.7
click at [713, 17] on span "Save" at bounding box center [704, 18] width 19 height 12
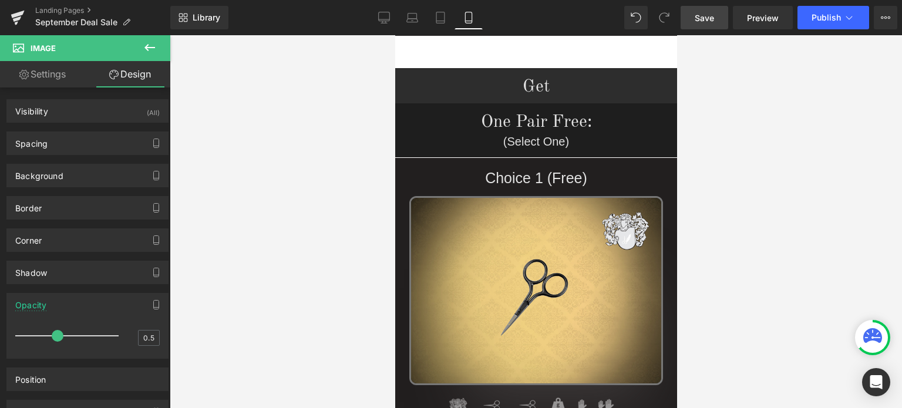
scroll to position [1022, 0]
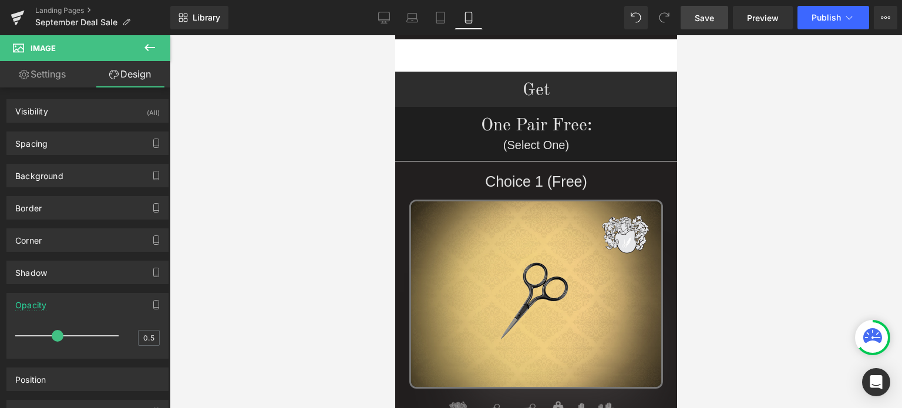
drag, startPoint x: 672, startPoint y: 63, endPoint x: 1077, endPoint y: 152, distance: 414.2
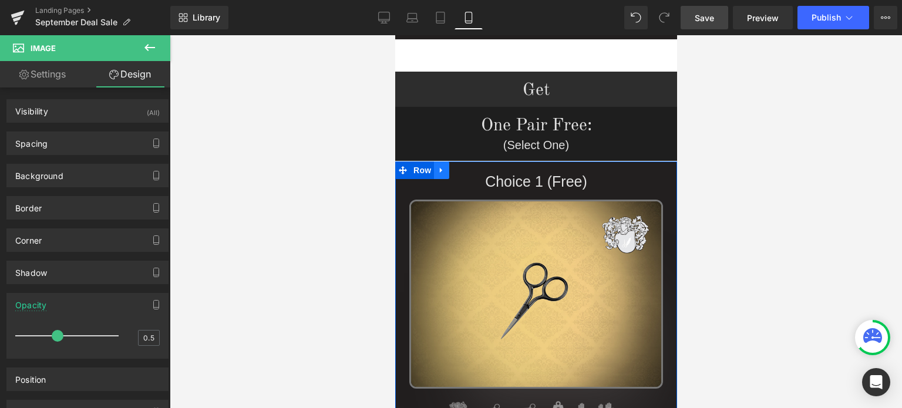
click at [437, 171] on icon at bounding box center [441, 170] width 8 height 9
click at [453, 170] on icon at bounding box center [456, 170] width 8 height 9
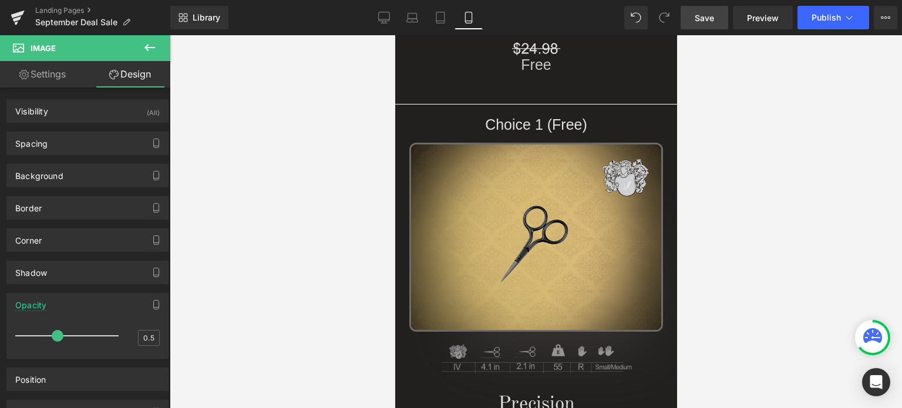
scroll to position [1494, 0]
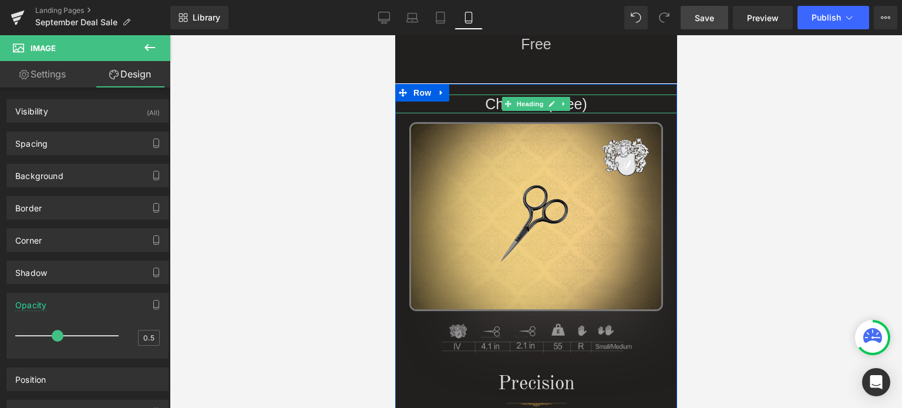
click at [596, 102] on h1 "Choice 1 (Free)" at bounding box center [536, 104] width 282 height 19
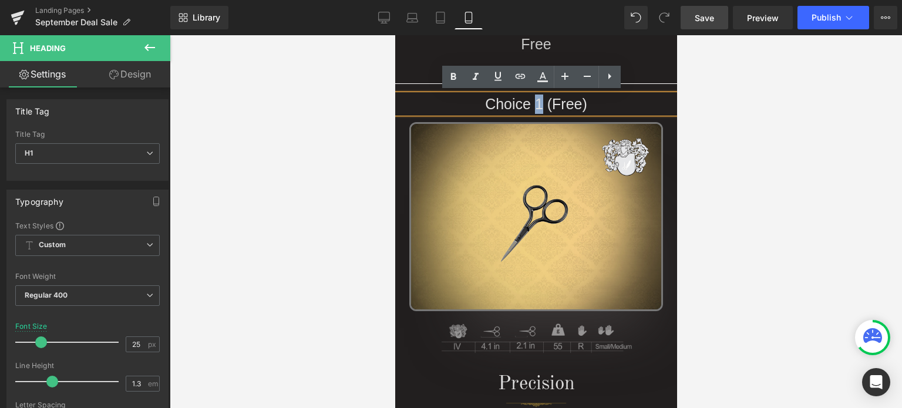
click at [531, 103] on h1 "Choice 1 (Free)" at bounding box center [536, 104] width 282 height 19
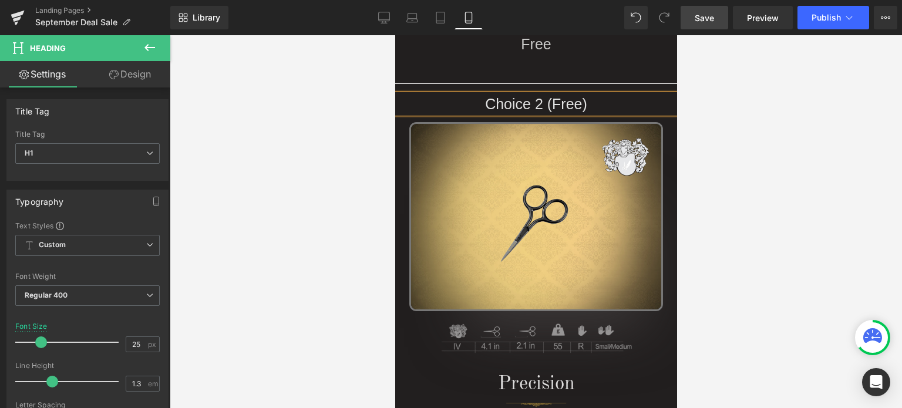
click at [775, 135] on div at bounding box center [536, 221] width 732 height 373
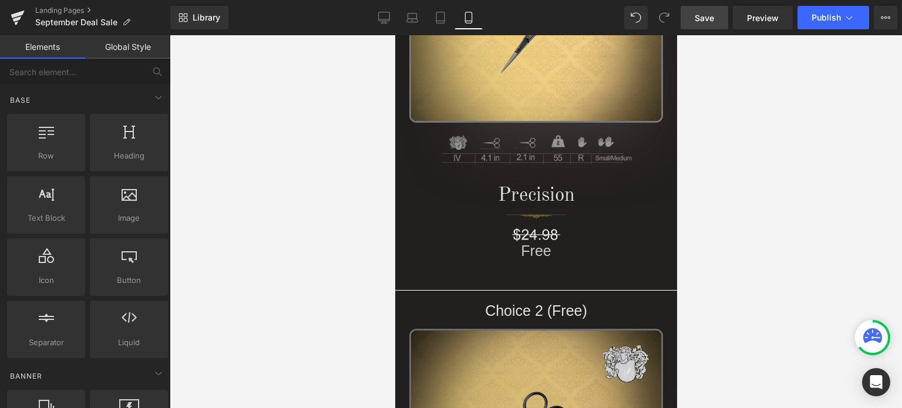
scroll to position [1523, 0]
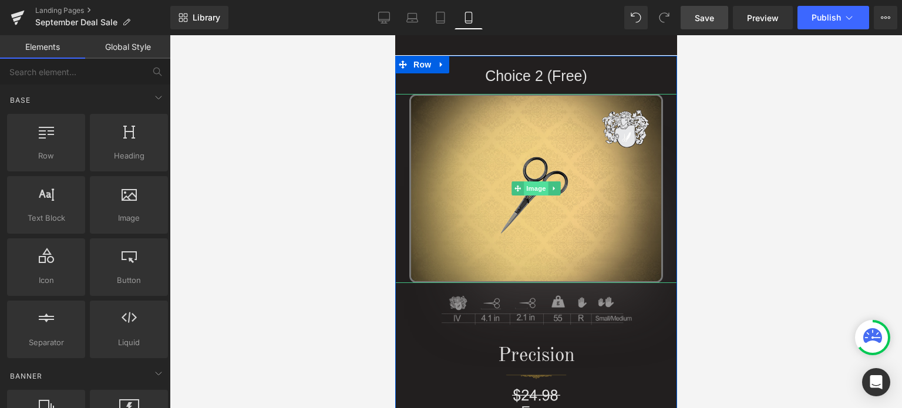
click at [531, 186] on span "Image" at bounding box center [535, 188] width 25 height 14
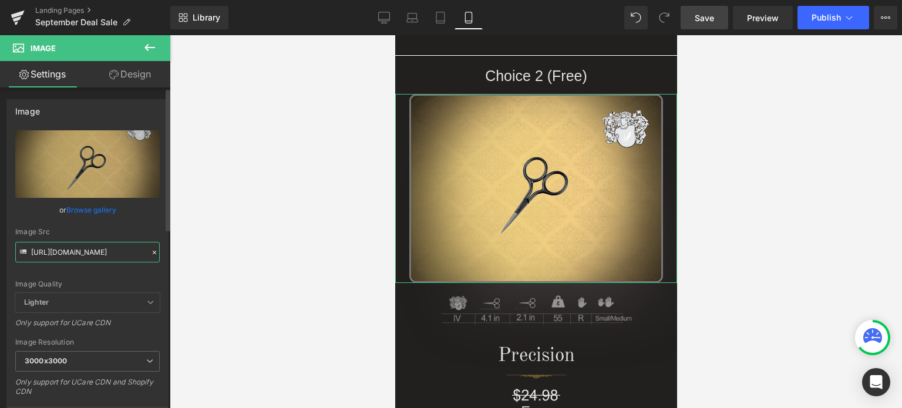
click at [74, 255] on input "[URL][DOMAIN_NAME]" at bounding box center [87, 252] width 144 height 21
paste input "4_b449159f-9cba-4ef3-8a3a-3a396e3713ad.jpg?v=1758755271"
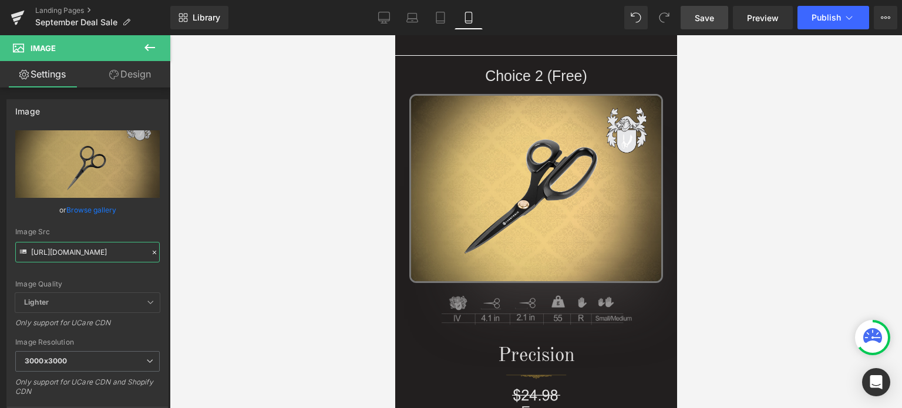
type input "[URL][DOMAIN_NAME]"
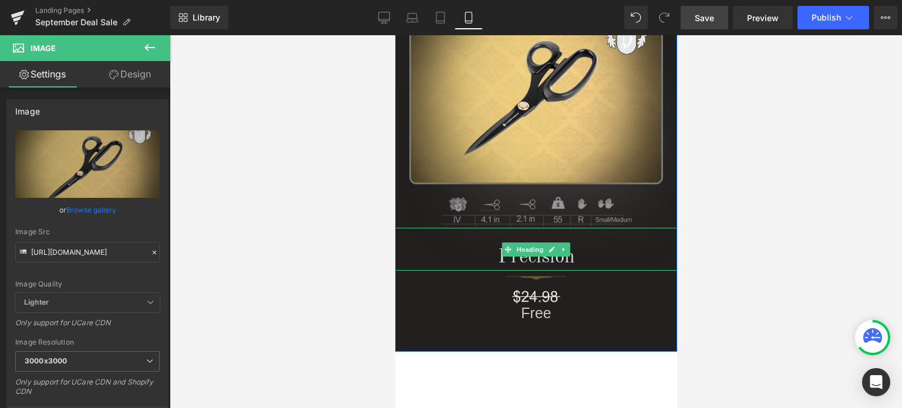
click at [587, 255] on h1 "Precision" at bounding box center [536, 257] width 282 height 25
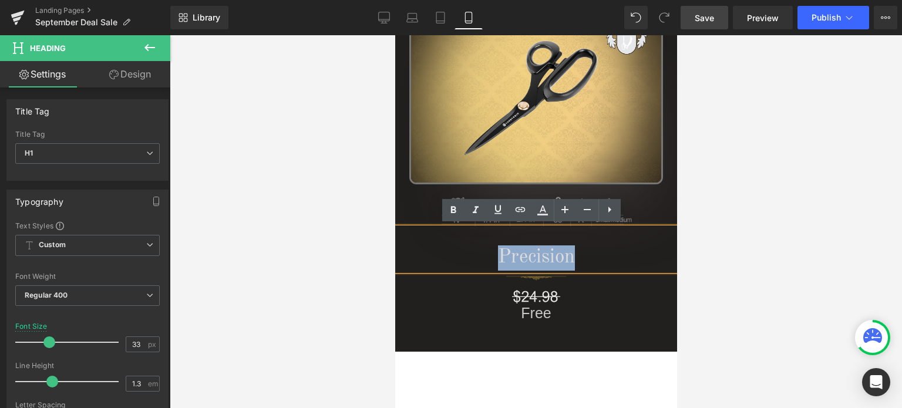
drag, startPoint x: 584, startPoint y: 253, endPoint x: 488, endPoint y: 255, distance: 96.3
click at [488, 255] on h1 "Precision" at bounding box center [536, 257] width 282 height 25
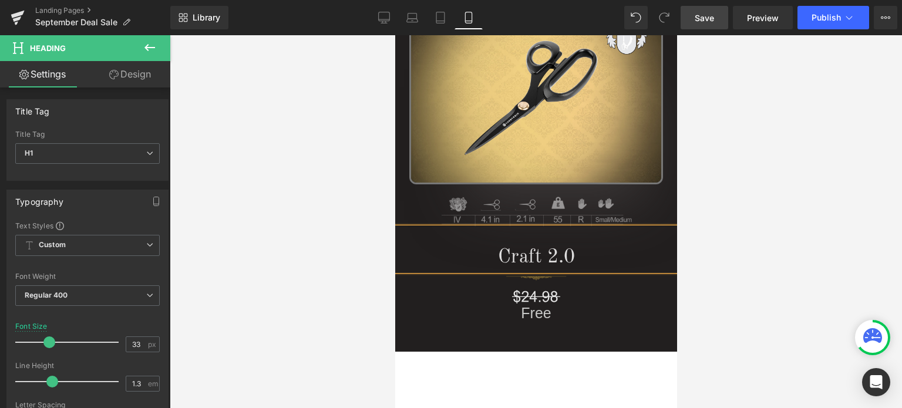
click at [827, 225] on div at bounding box center [536, 221] width 732 height 373
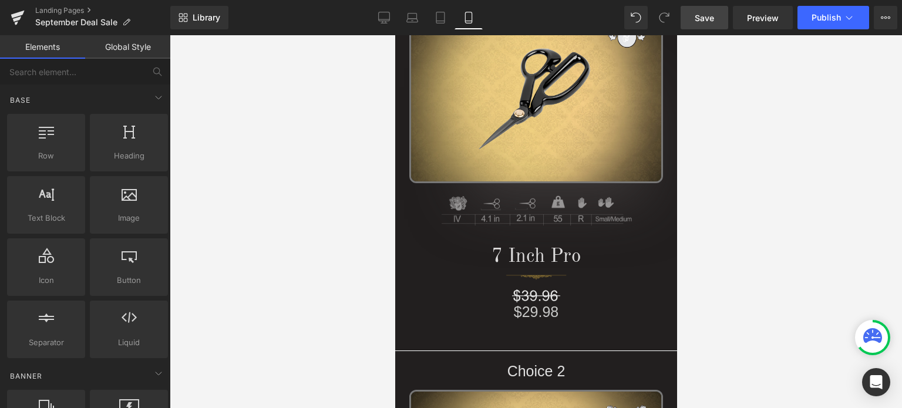
scroll to position [0, 0]
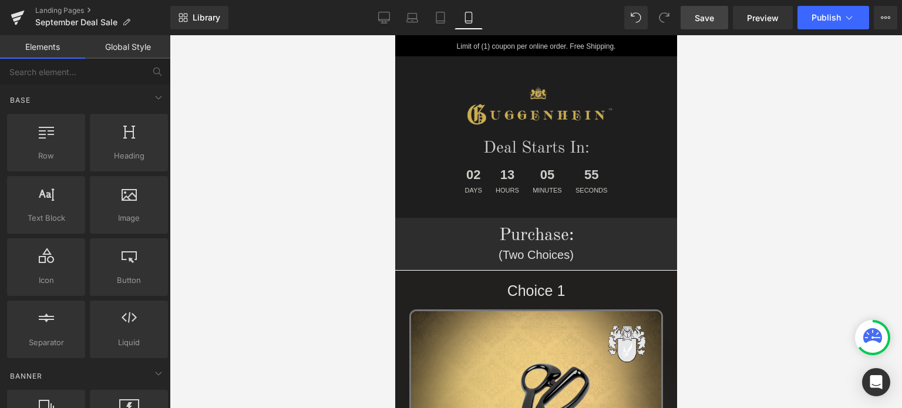
drag, startPoint x: 673, startPoint y: 146, endPoint x: 1075, endPoint y: 83, distance: 406.5
click at [710, 14] on span "Save" at bounding box center [704, 18] width 19 height 12
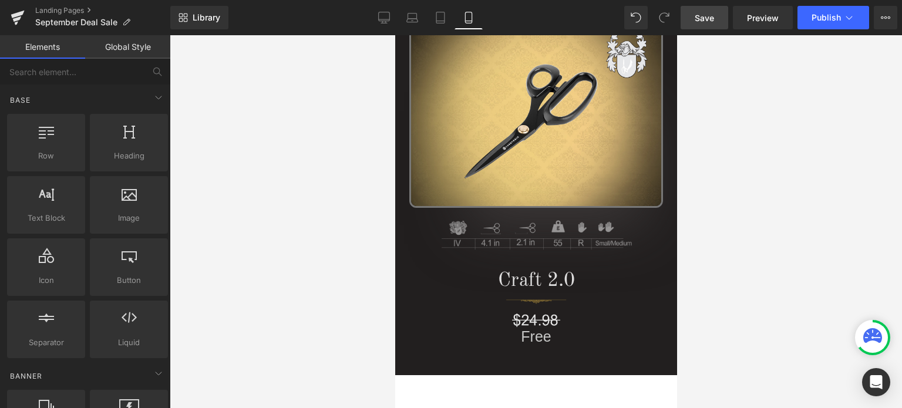
scroll to position [1521, 0]
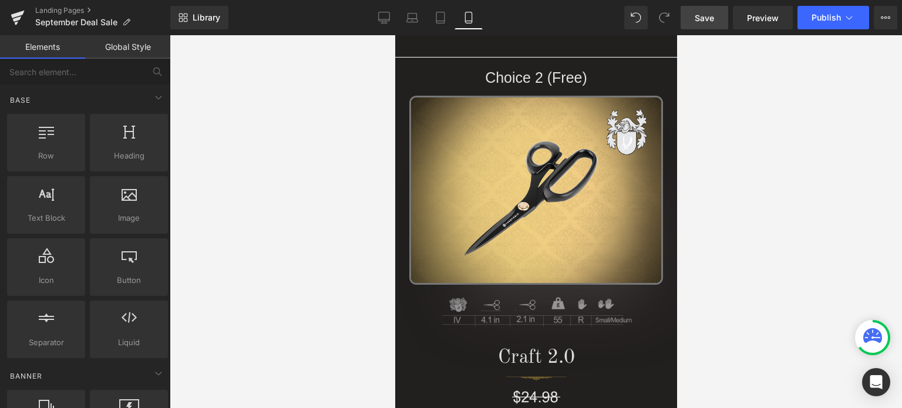
drag, startPoint x: 671, startPoint y: 55, endPoint x: 1082, endPoint y: 181, distance: 430.2
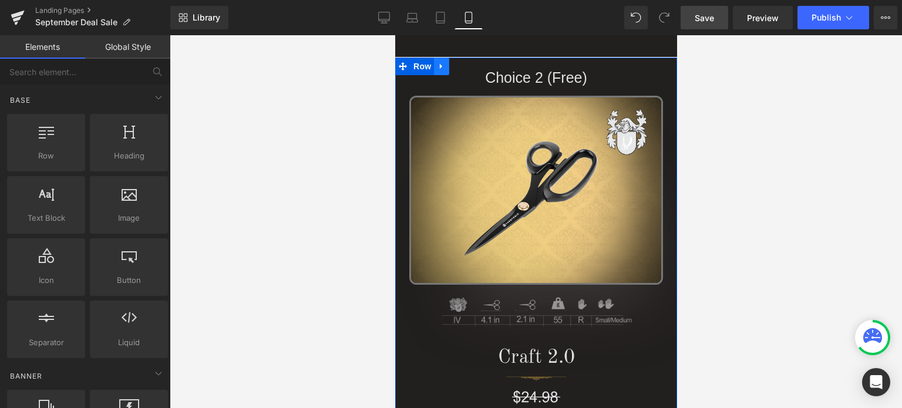
click at [439, 65] on icon at bounding box center [440, 66] width 2 height 5
click at [452, 65] on icon at bounding box center [456, 66] width 8 height 8
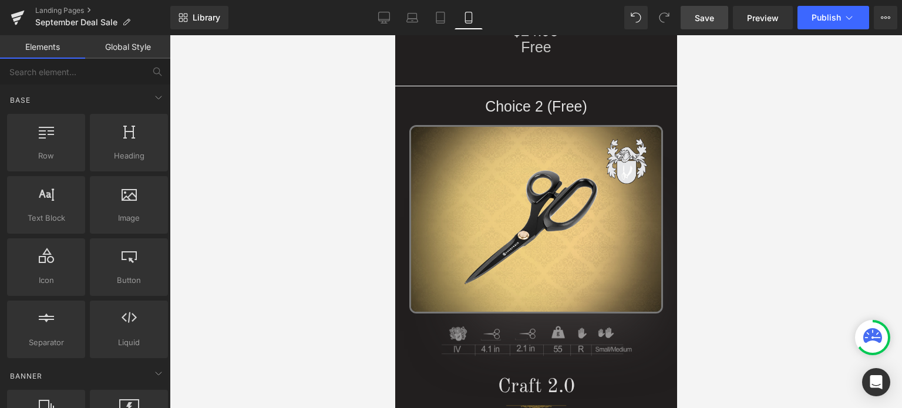
scroll to position [1889, 0]
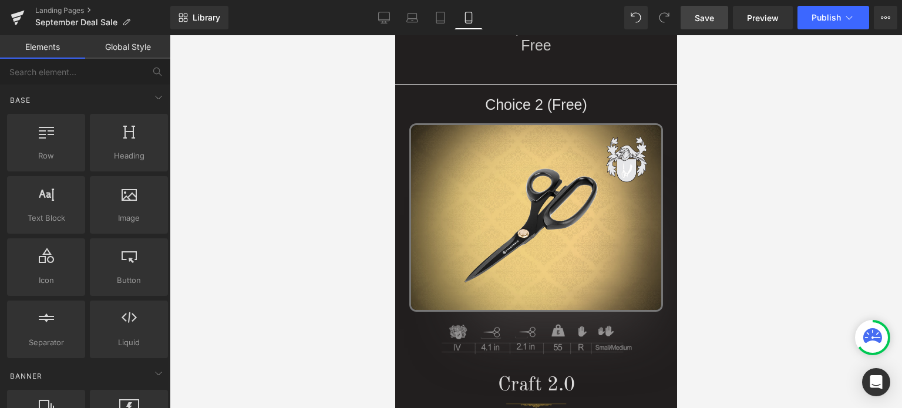
click at [538, 105] on div "Choice 2 (Free) Heading" at bounding box center [536, 104] width 282 height 19
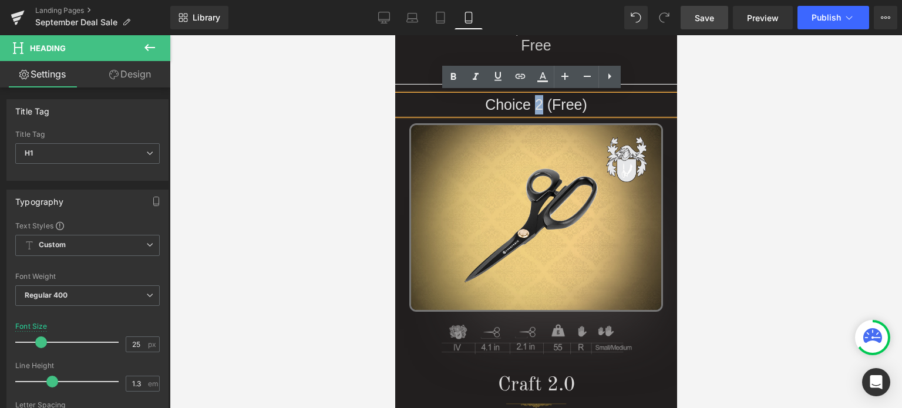
drag, startPoint x: 537, startPoint y: 102, endPoint x: 531, endPoint y: 103, distance: 6.5
click at [531, 103] on h1 "Choice 2 (Free)" at bounding box center [536, 104] width 282 height 19
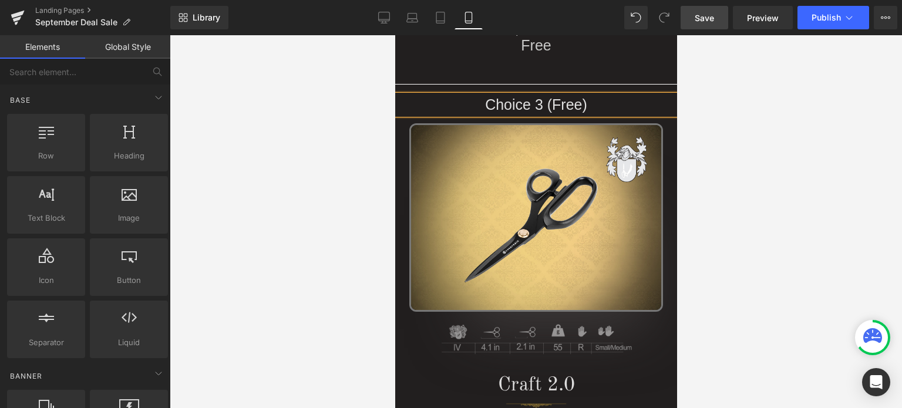
click at [819, 154] on div at bounding box center [536, 221] width 732 height 373
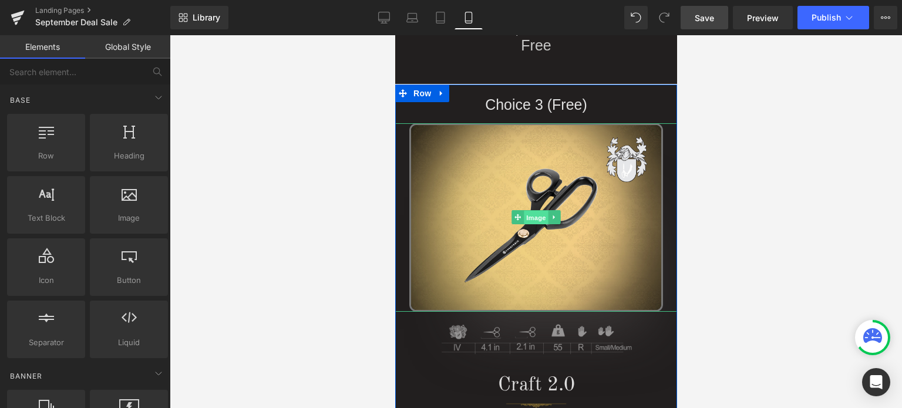
click at [531, 214] on span "Image" at bounding box center [535, 218] width 25 height 14
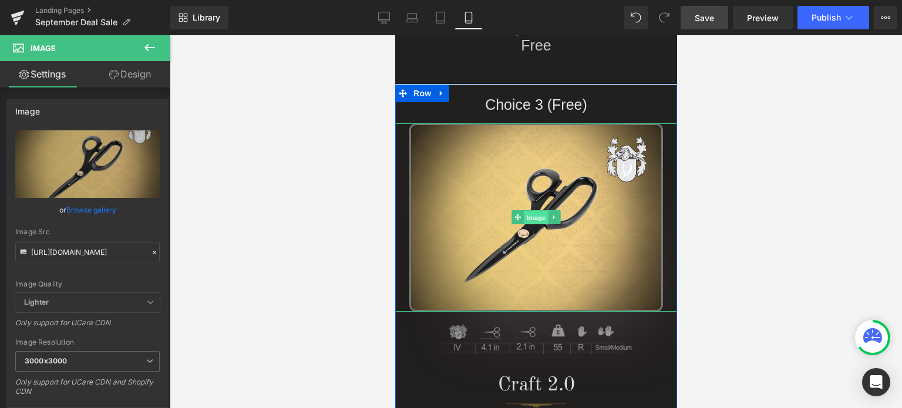
click at [536, 216] on span "Image" at bounding box center [535, 218] width 25 height 14
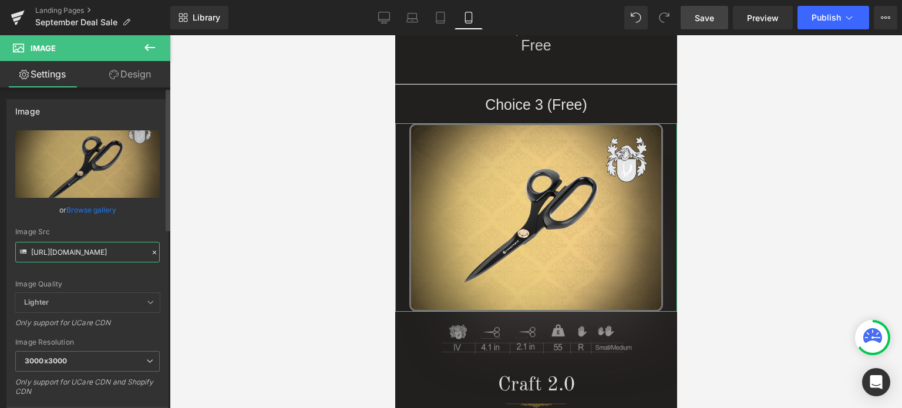
click at [72, 253] on input "[URL][DOMAIN_NAME]" at bounding box center [87, 252] width 144 height 21
paste input "1-2_2ccc7544-012a-43f9-ae60-db246d65a94e.jpg?v=1758755366"
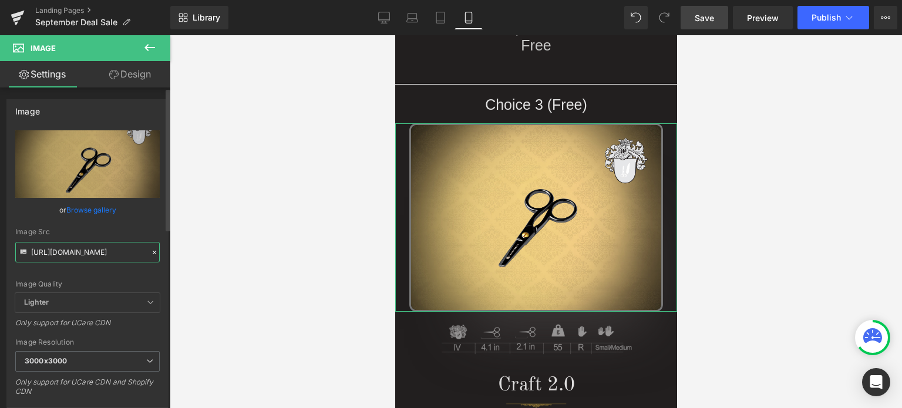
type input "[URL][DOMAIN_NAME]"
click at [153, 280] on div "Image Quality" at bounding box center [87, 284] width 144 height 8
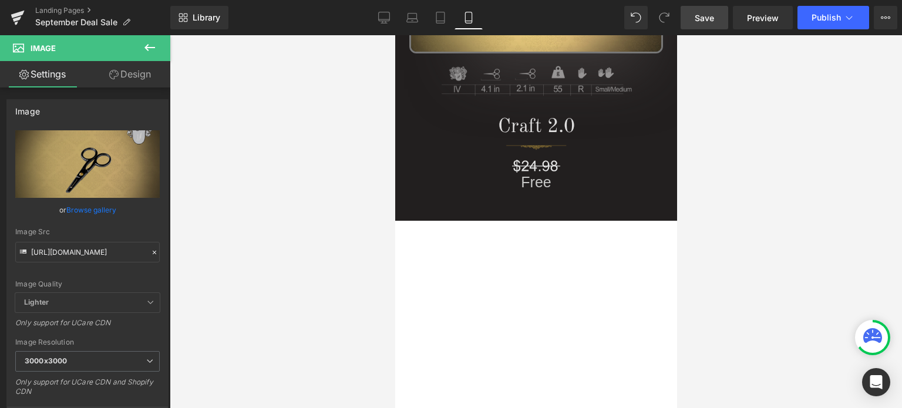
scroll to position [1966, 0]
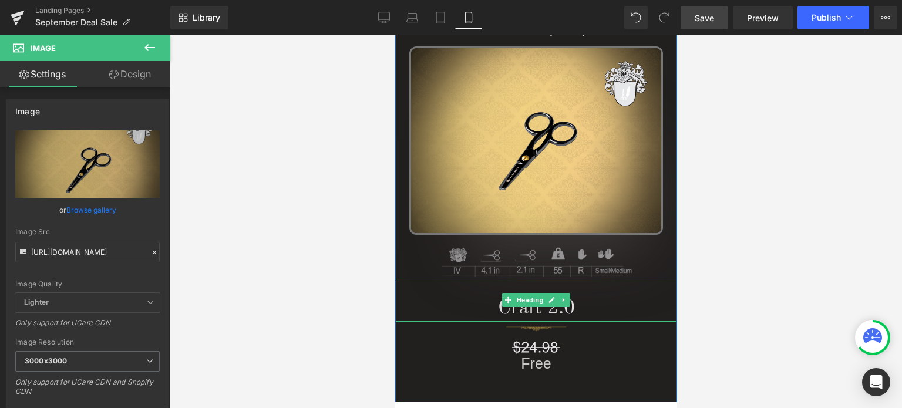
click at [588, 307] on h1 "Craft 2.0" at bounding box center [536, 309] width 282 height 25
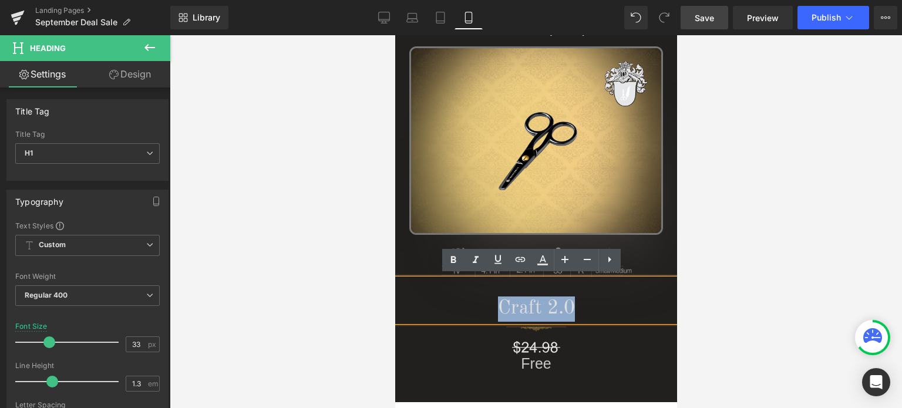
drag, startPoint x: 578, startPoint y: 304, endPoint x: 484, endPoint y: 309, distance: 93.5
click at [484, 309] on h1 "Craft 2.0" at bounding box center [536, 309] width 282 height 25
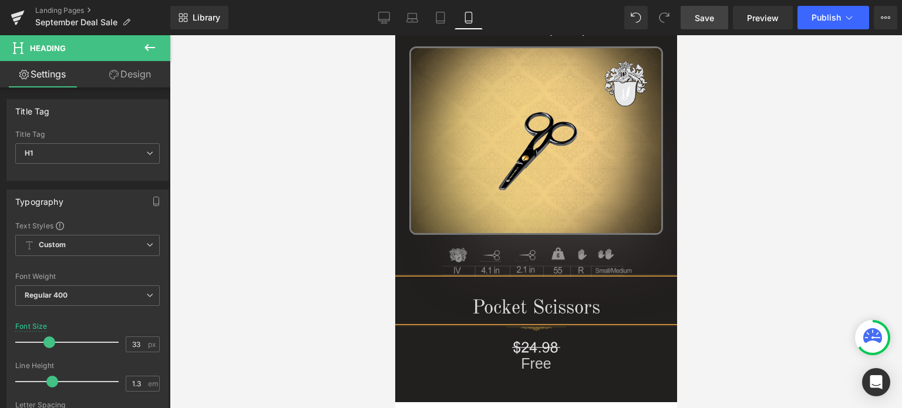
click at [738, 302] on div at bounding box center [536, 221] width 732 height 373
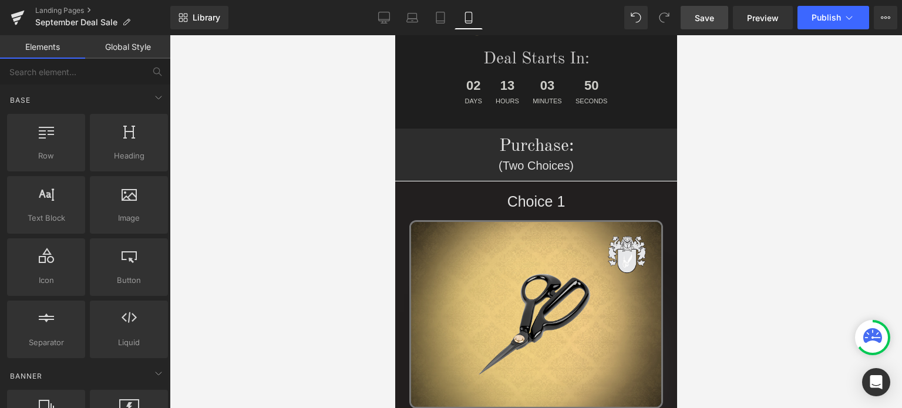
scroll to position [0, 0]
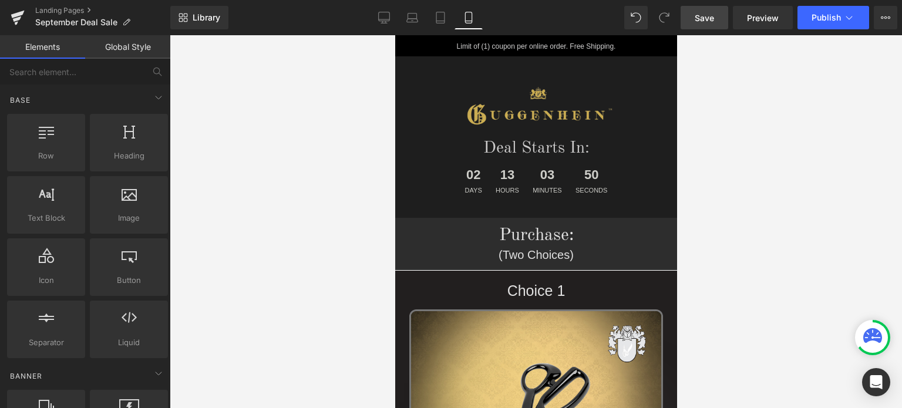
drag, startPoint x: 672, startPoint y: 168, endPoint x: 1079, endPoint y: 73, distance: 417.8
click at [703, 18] on span "Save" at bounding box center [704, 18] width 19 height 12
click at [712, 16] on span "Save" at bounding box center [704, 18] width 19 height 12
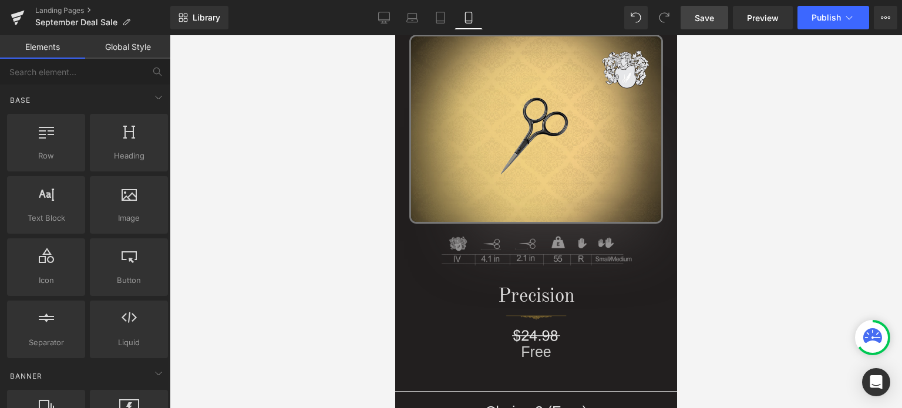
scroll to position [1125, 0]
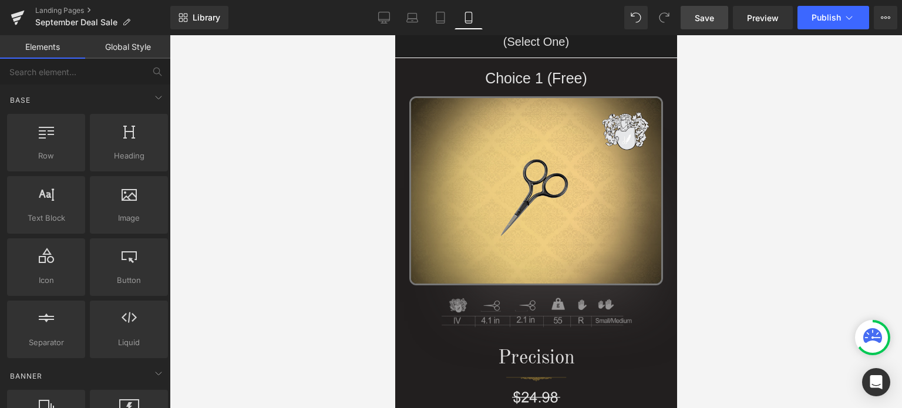
drag, startPoint x: 672, startPoint y: 62, endPoint x: 1082, endPoint y: 151, distance: 418.8
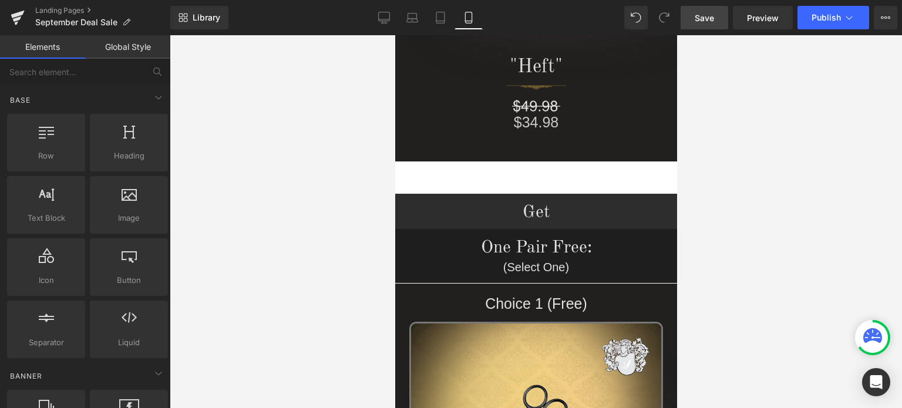
scroll to position [739, 0]
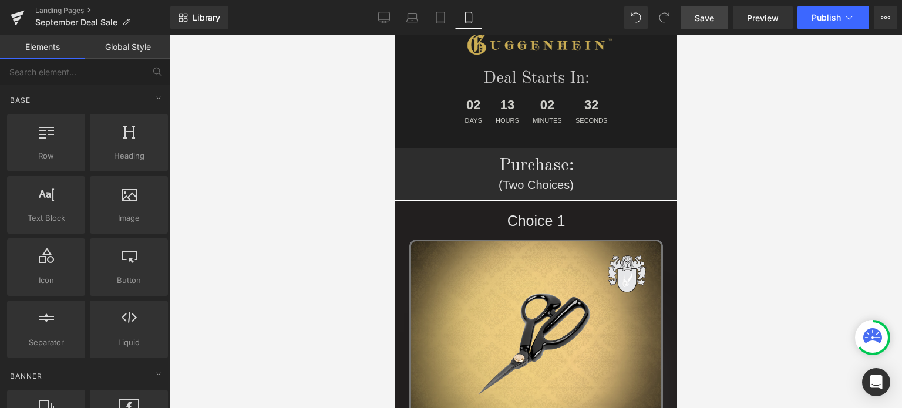
drag, startPoint x: 672, startPoint y: 123, endPoint x: 1114, endPoint y: 69, distance: 445.5
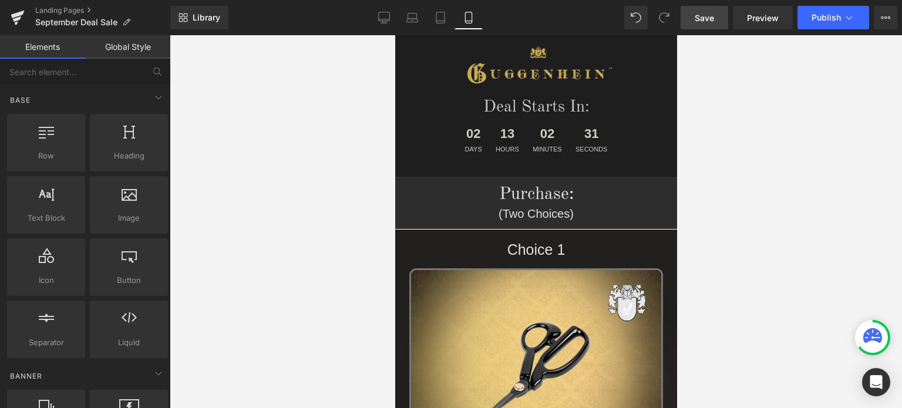
click at [715, 19] on link "Save" at bounding box center [705, 17] width 48 height 23
click at [711, 18] on span "Save" at bounding box center [704, 18] width 19 height 12
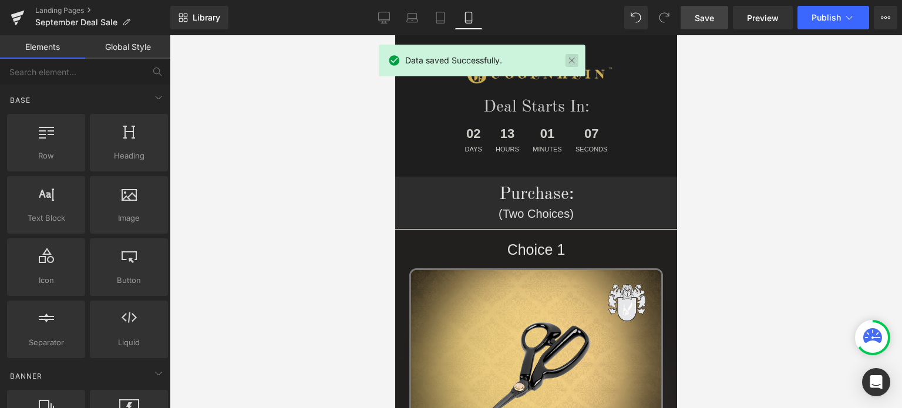
click at [573, 63] on link at bounding box center [571, 60] width 13 height 13
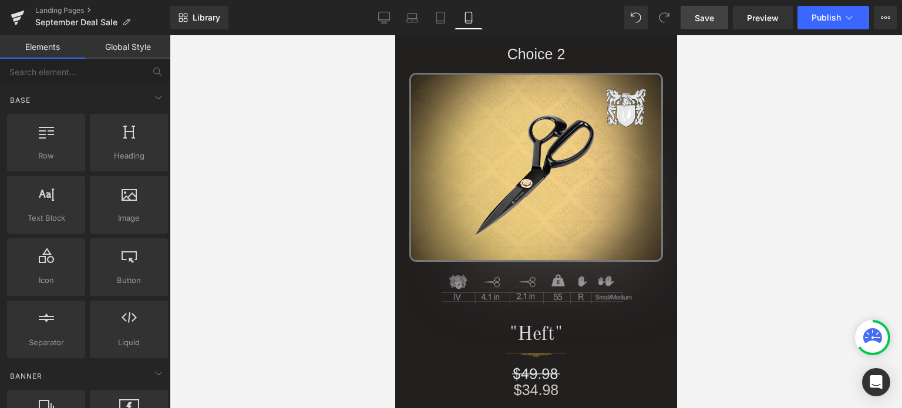
scroll to position [755, 0]
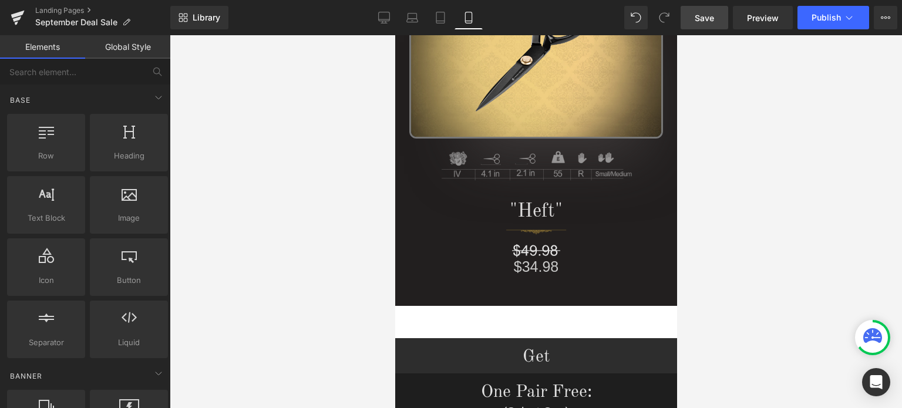
drag, startPoint x: 672, startPoint y: 122, endPoint x: 1085, endPoint y: 133, distance: 413.0
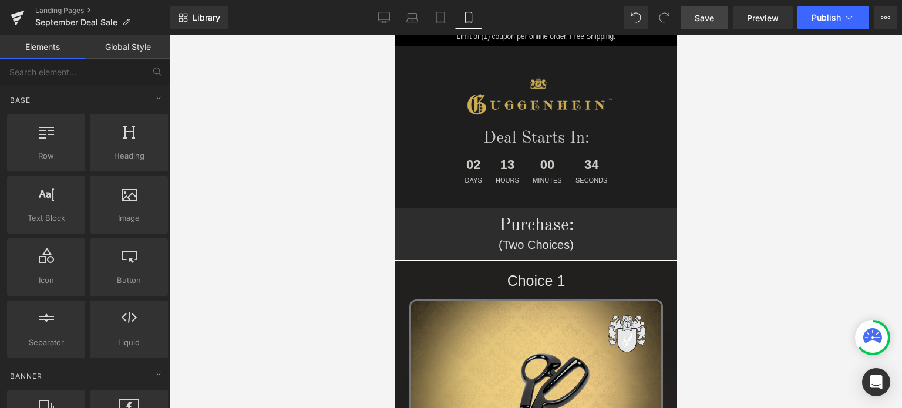
scroll to position [0, 0]
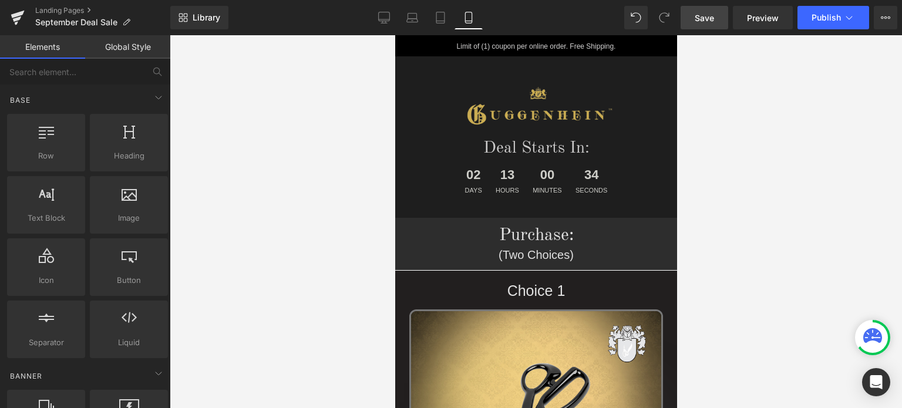
drag, startPoint x: 674, startPoint y: 100, endPoint x: 1071, endPoint y: 80, distance: 397.4
click at [709, 15] on span "Save" at bounding box center [704, 18] width 19 height 12
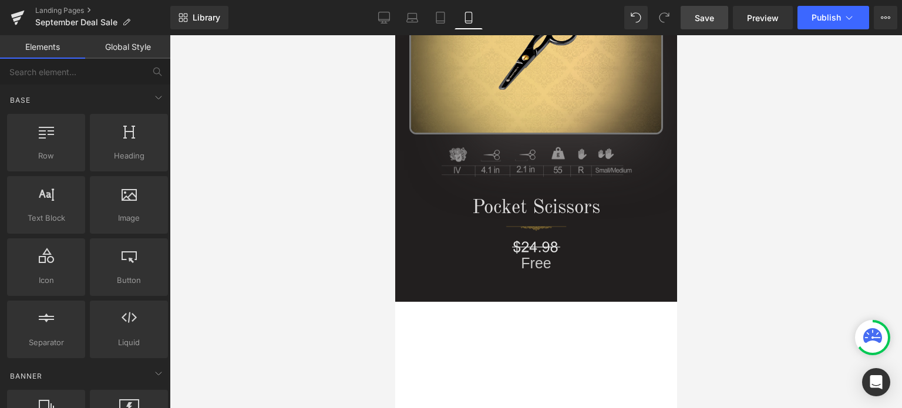
scroll to position [1798, 0]
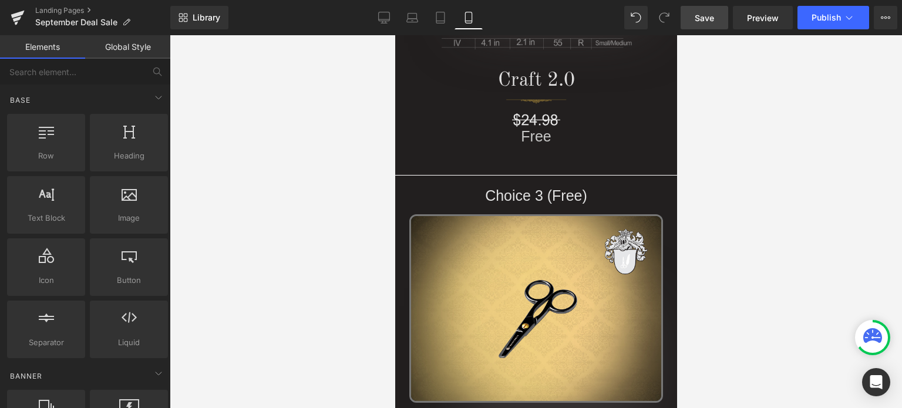
drag, startPoint x: 672, startPoint y: 55, endPoint x: 1088, endPoint y: 192, distance: 437.3
click at [709, 18] on span "Save" at bounding box center [704, 18] width 19 height 12
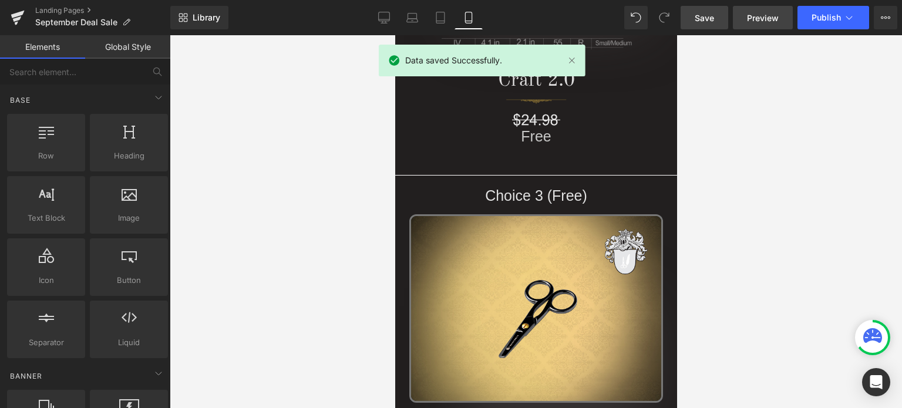
click at [767, 17] on span "Preview" at bounding box center [763, 18] width 32 height 12
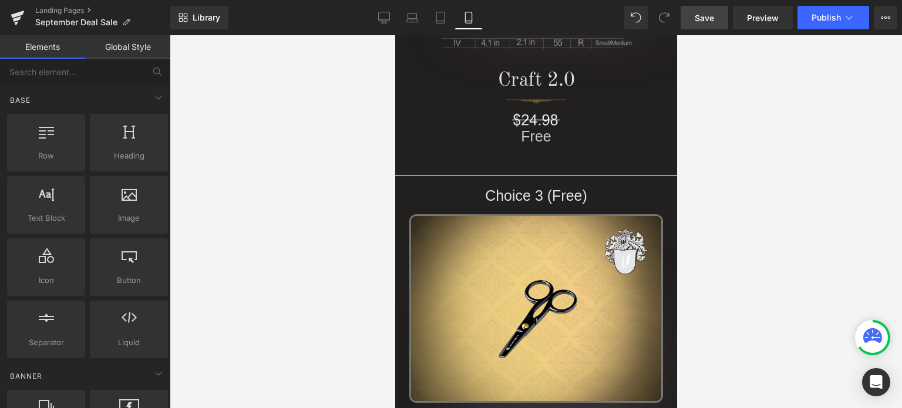
click at [700, 22] on span "Save" at bounding box center [704, 18] width 19 height 12
click at [705, 17] on span "Save" at bounding box center [704, 18] width 19 height 12
click at [714, 19] on span "Save" at bounding box center [704, 18] width 19 height 12
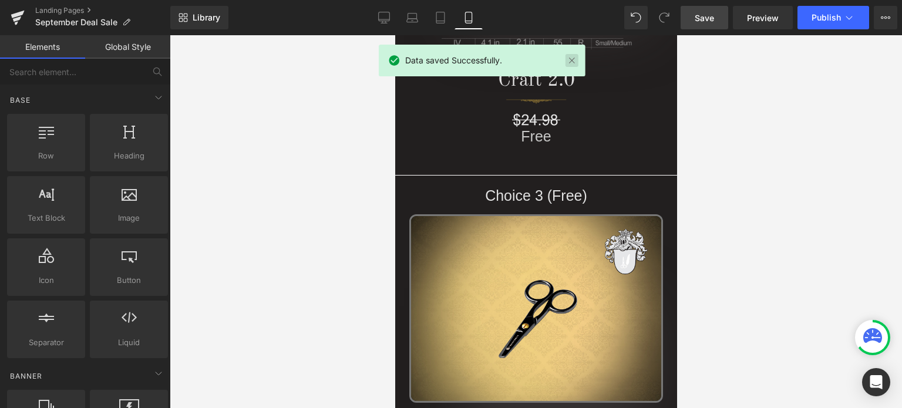
click at [575, 60] on link at bounding box center [571, 60] width 13 height 13
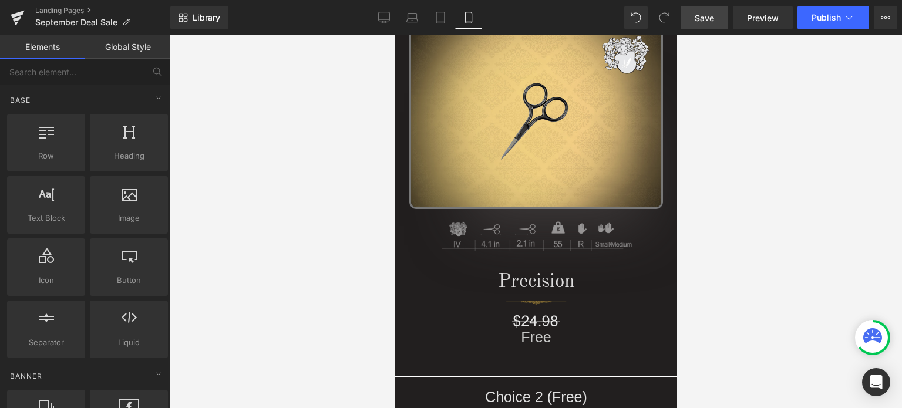
scroll to position [0, 0]
